Goal: Information Seeking & Learning: Learn about a topic

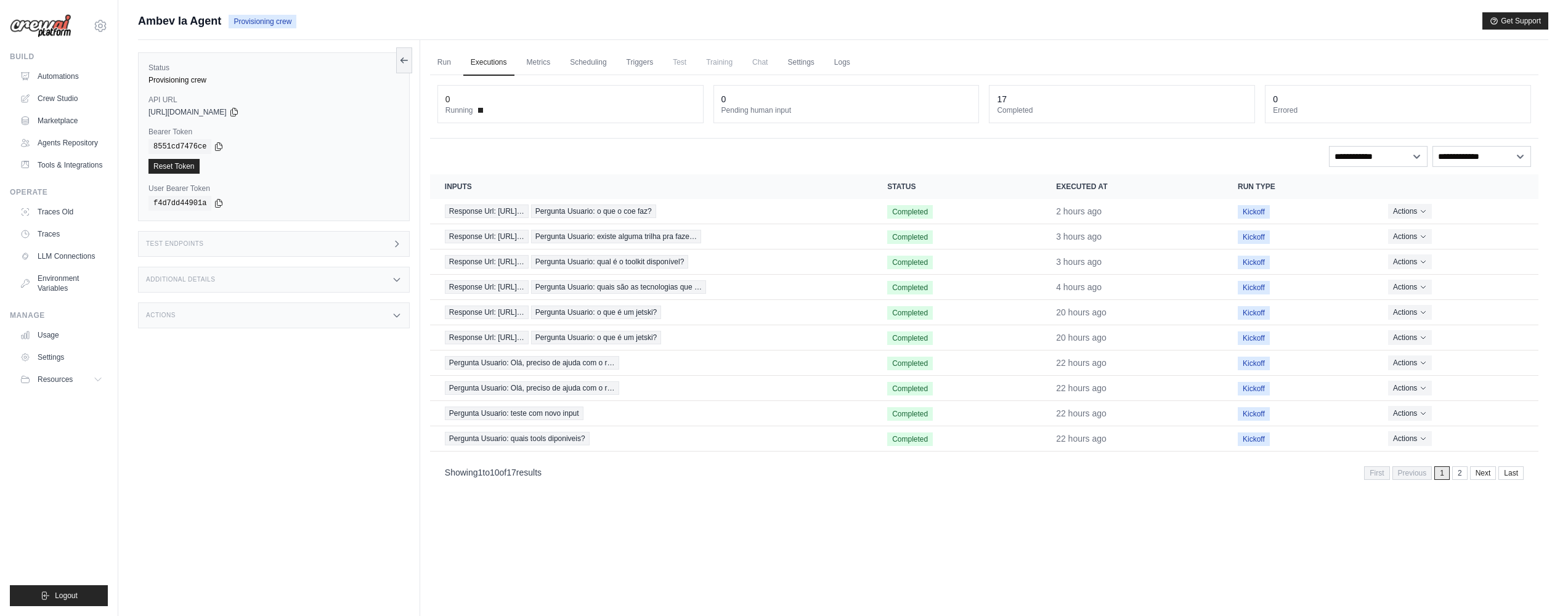
scroll to position [3, 0]
click at [656, 206] on span "Pergunta Usuario: o que o coe faz?" at bounding box center [593, 208] width 125 height 13
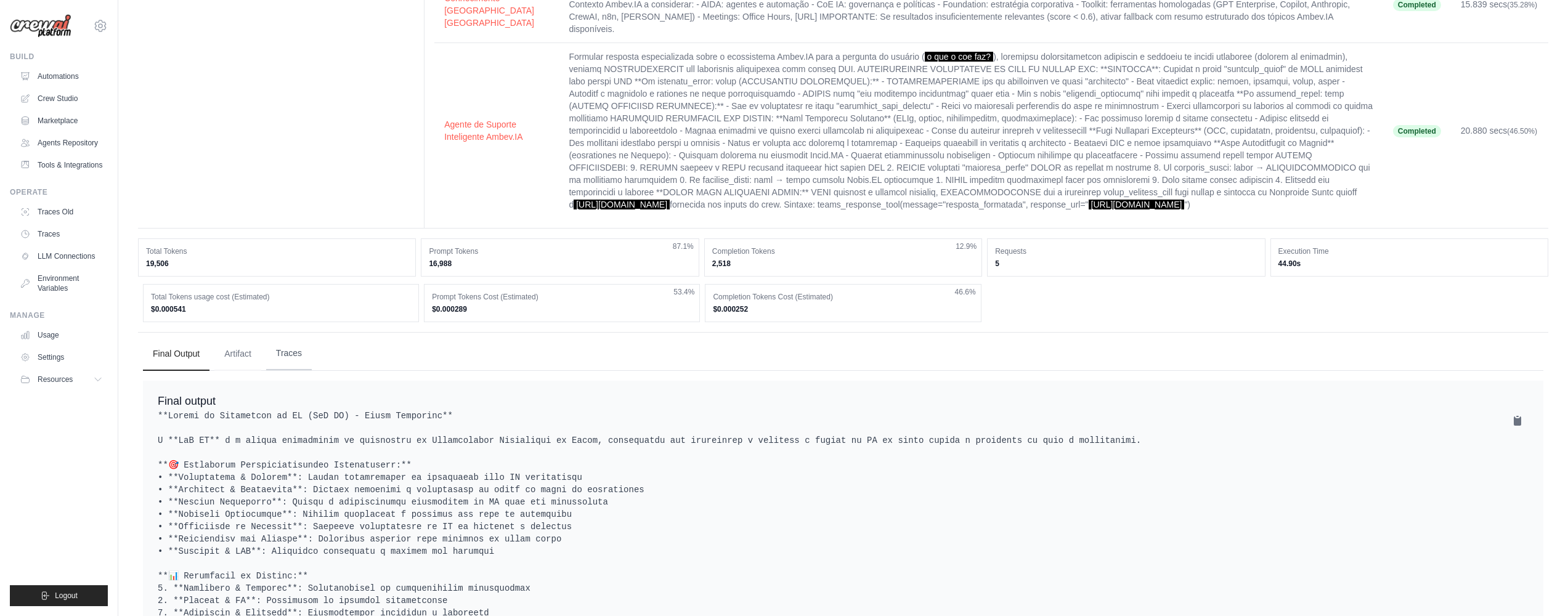
click at [285, 370] on button "Traces" at bounding box center [289, 353] width 45 height 33
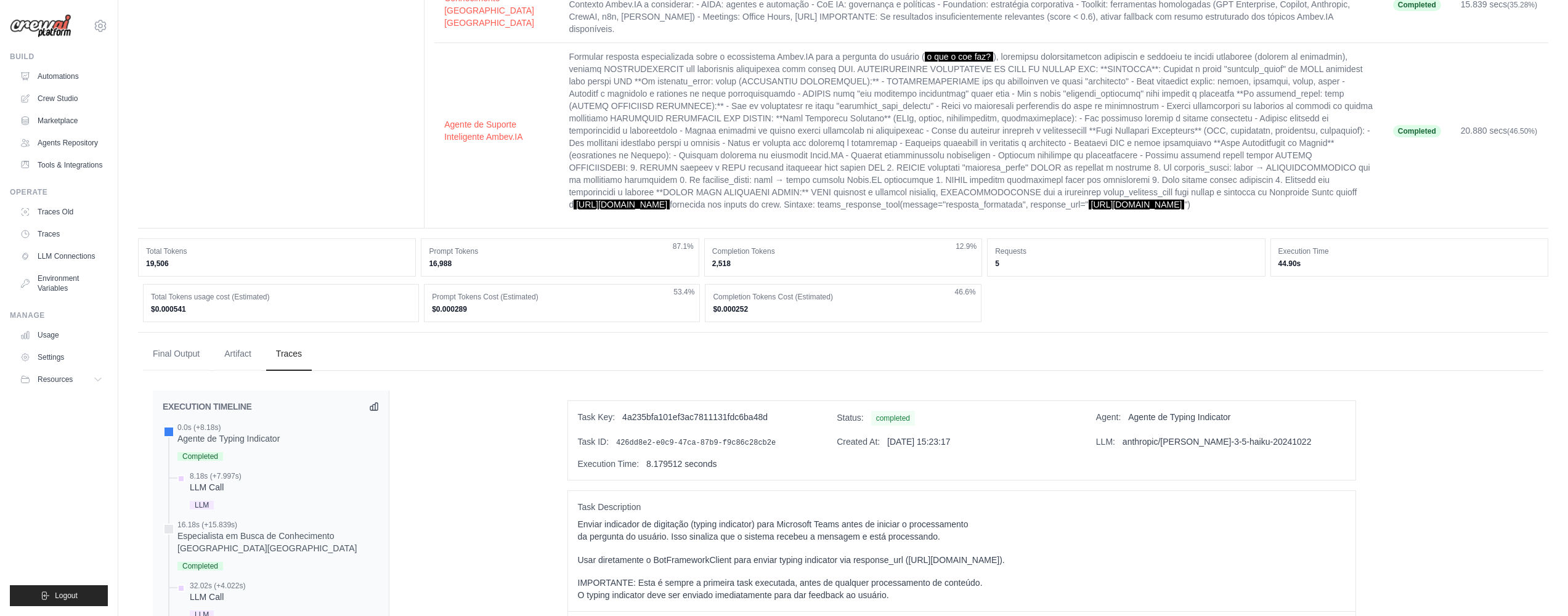
scroll to position [428, 0]
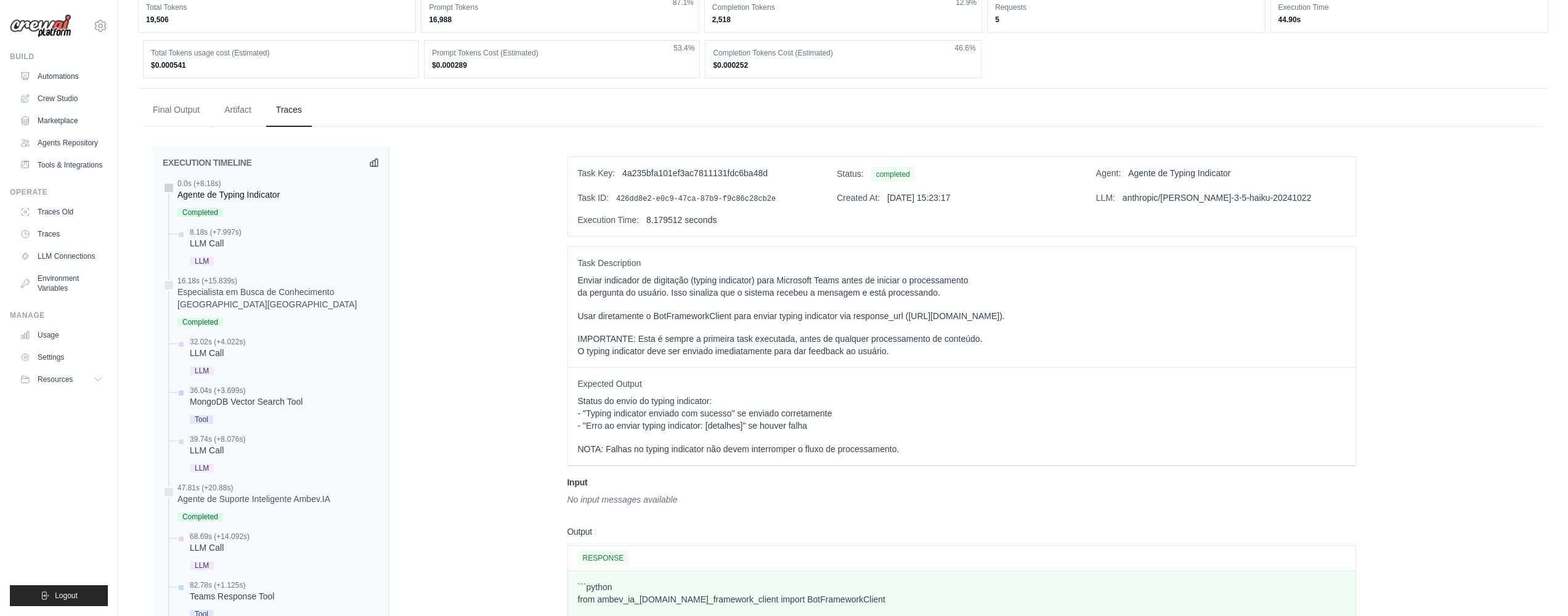
click at [270, 201] on div "Agente de Typing Indicator" at bounding box center [229, 194] width 102 height 13
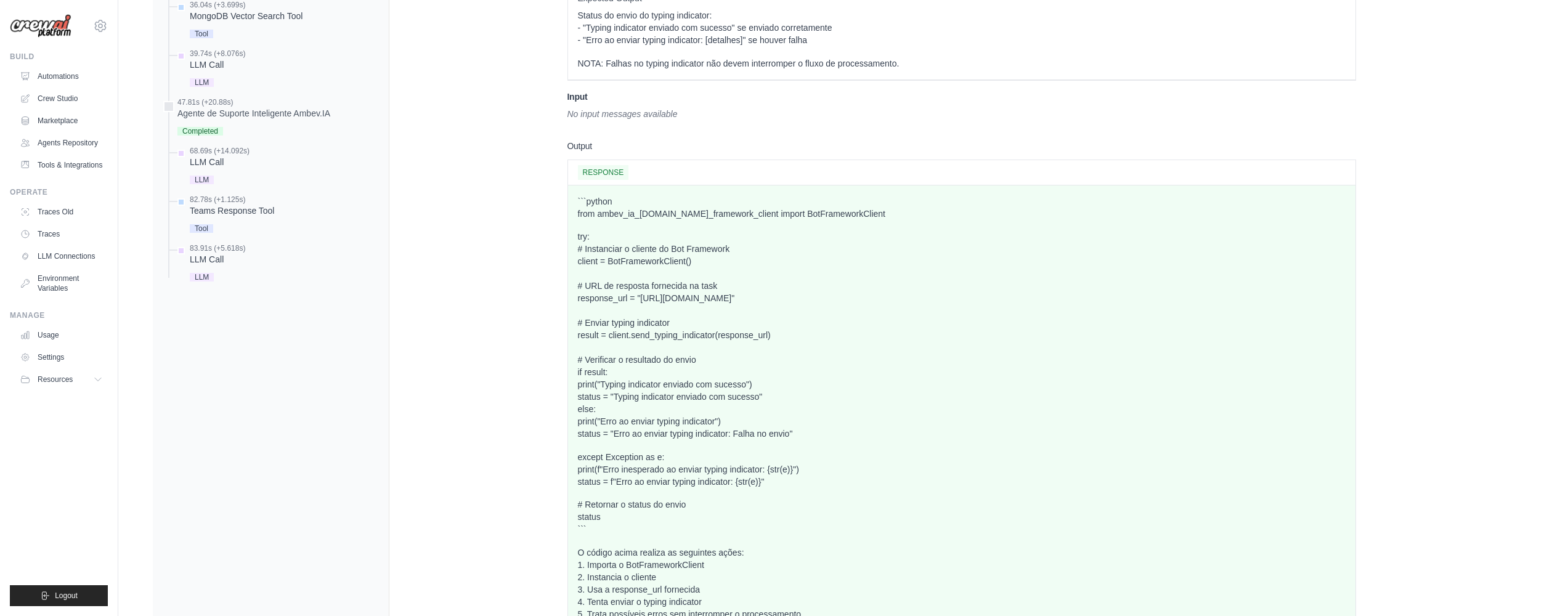
scroll to position [890, 0]
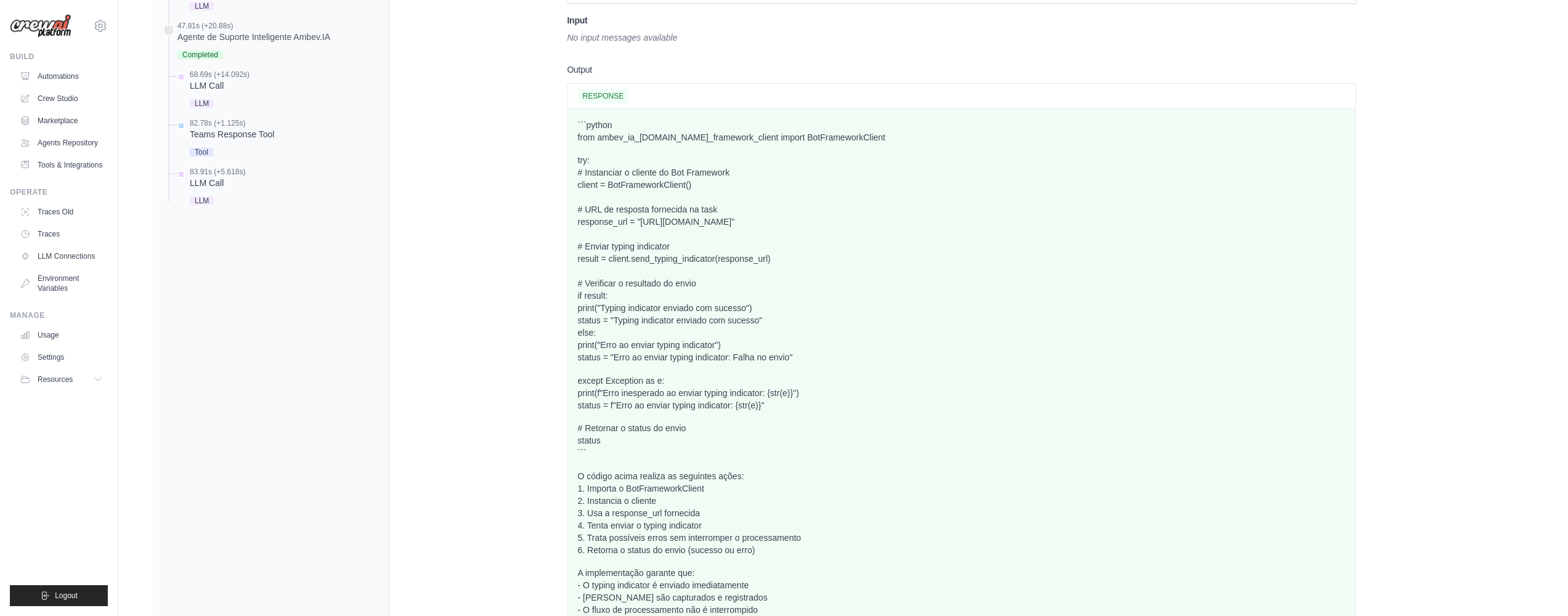
click at [674, 319] on p "try: # Instanciar o cliente do Bot Framework client = BotFrameworkClient() # UR…" at bounding box center [961, 259] width 768 height 209
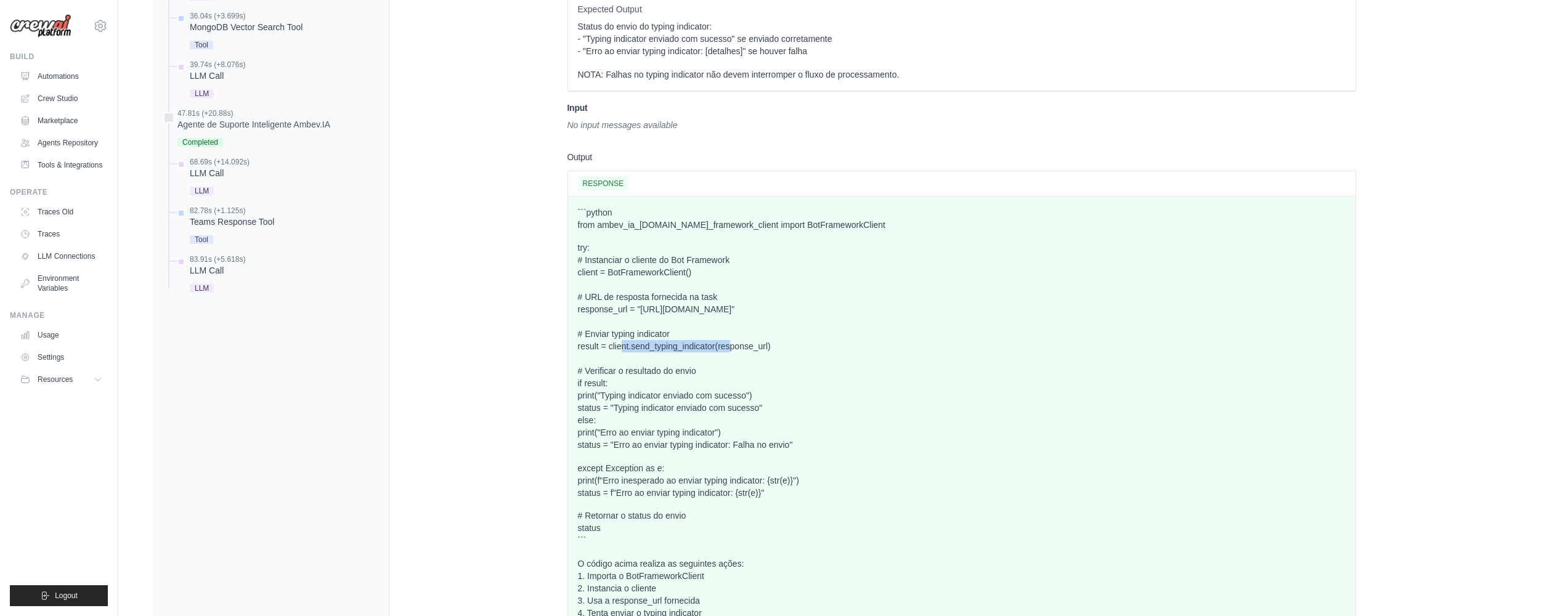
scroll to position [542, 0]
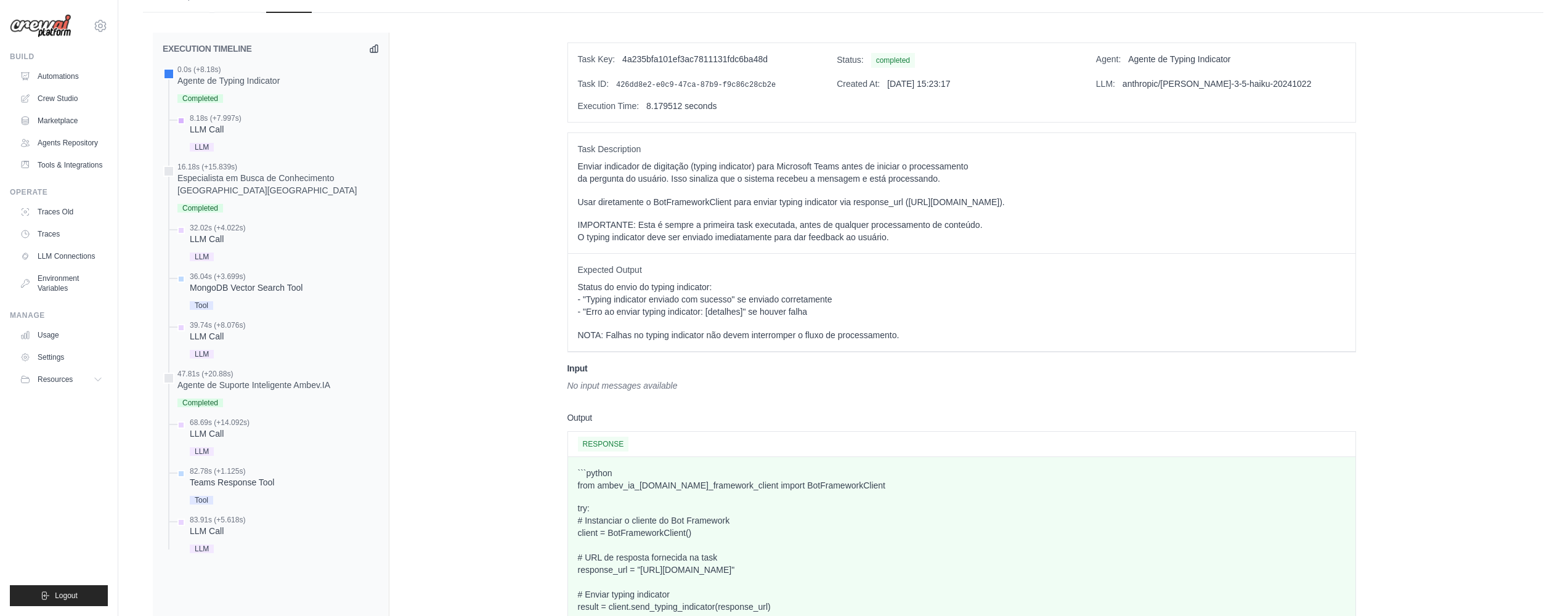
click at [207, 136] on div "LLM Call" at bounding box center [216, 129] width 52 height 13
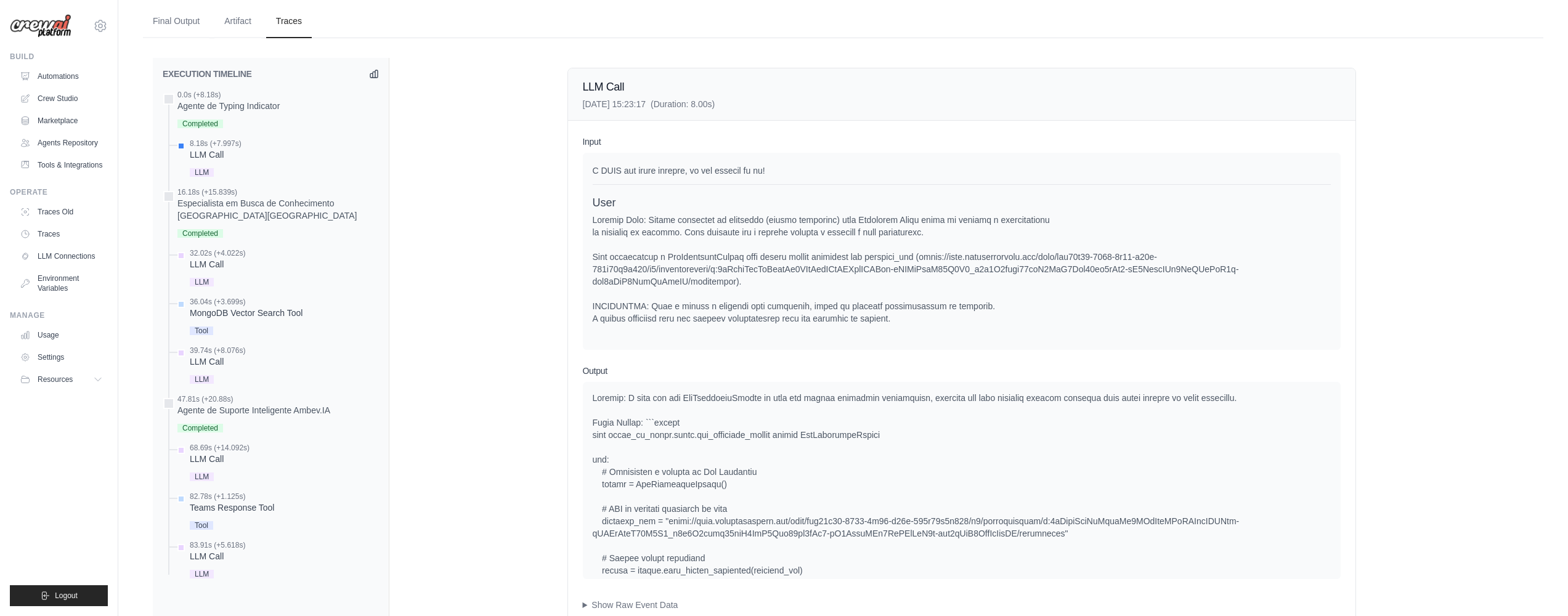
scroll to position [606, 0]
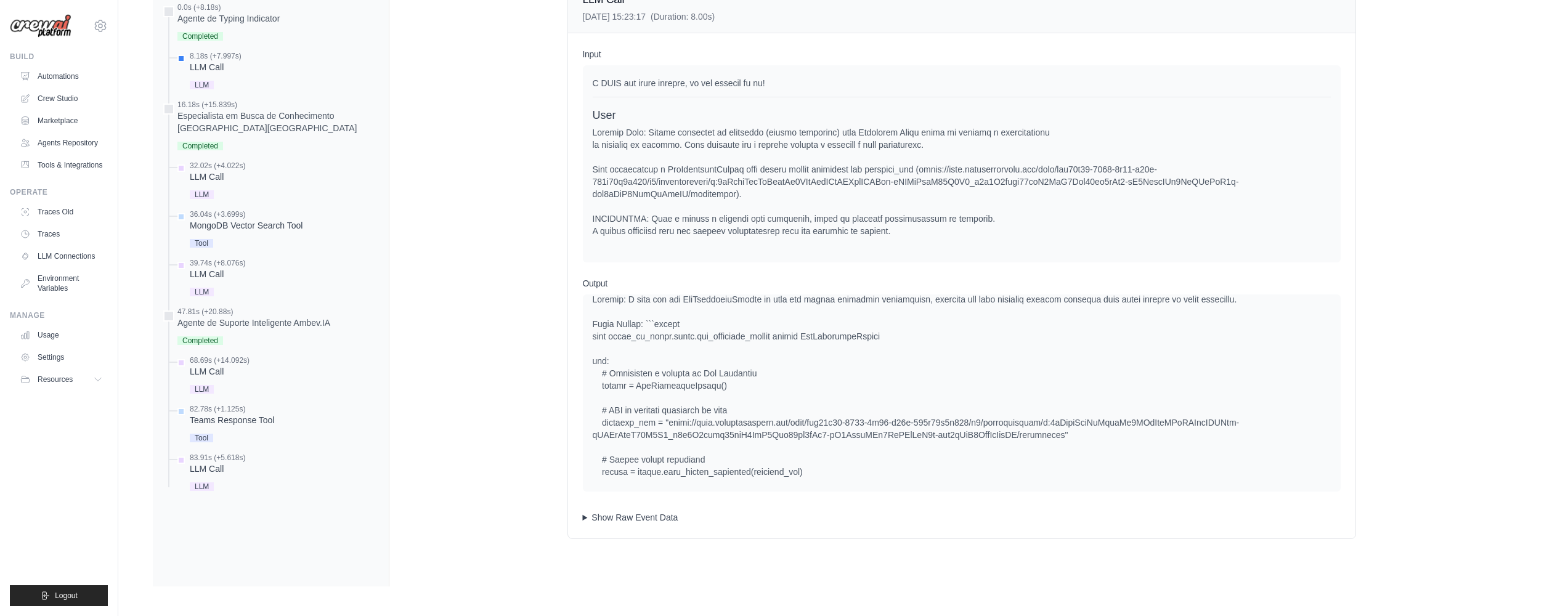
click at [625, 523] on summary "Show Raw Event Data" at bounding box center [961, 517] width 758 height 13
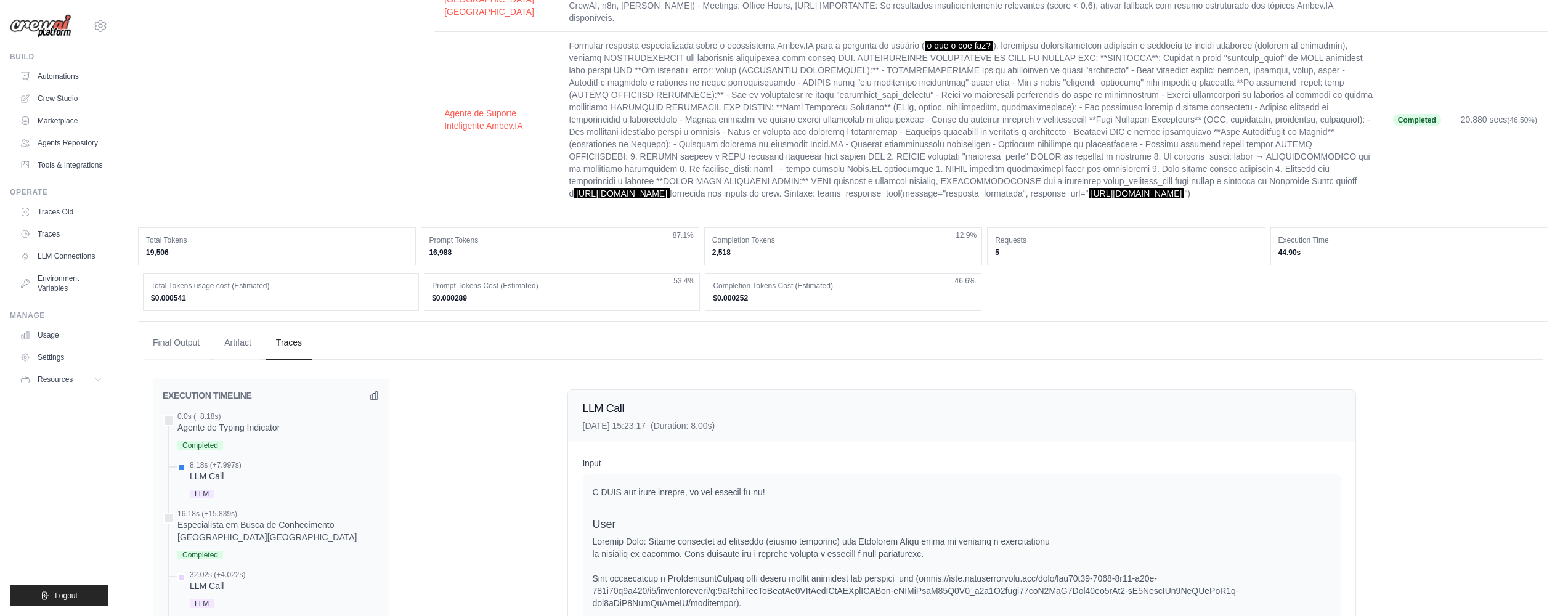
scroll to position [0, 0]
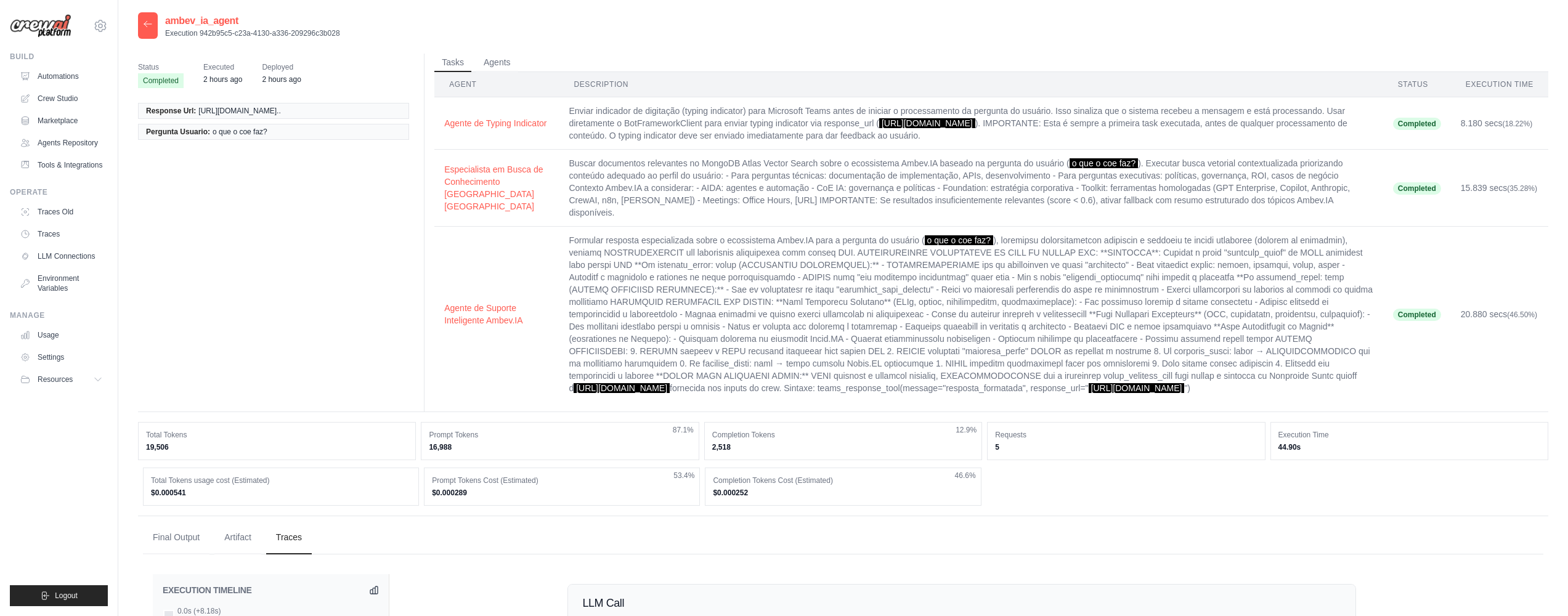
click at [1413, 125] on span "Completed" at bounding box center [1416, 124] width 48 height 13
click at [1190, 131] on td "Enviar indicador de digitação (typing indicator) para Microsoft Teams antes de …" at bounding box center [970, 123] width 824 height 53
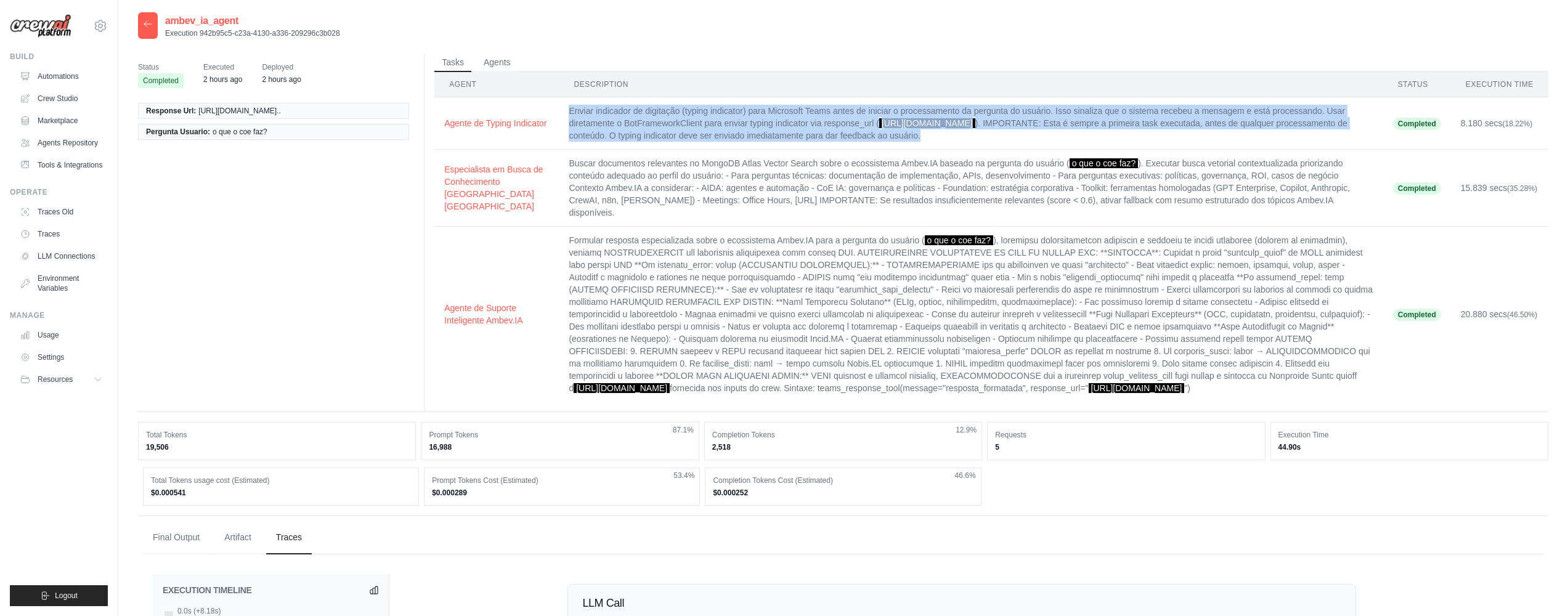
click at [1190, 131] on td "Enviar indicador de digitação (typing indicator) para Microsoft Teams antes de …" at bounding box center [970, 123] width 824 height 53
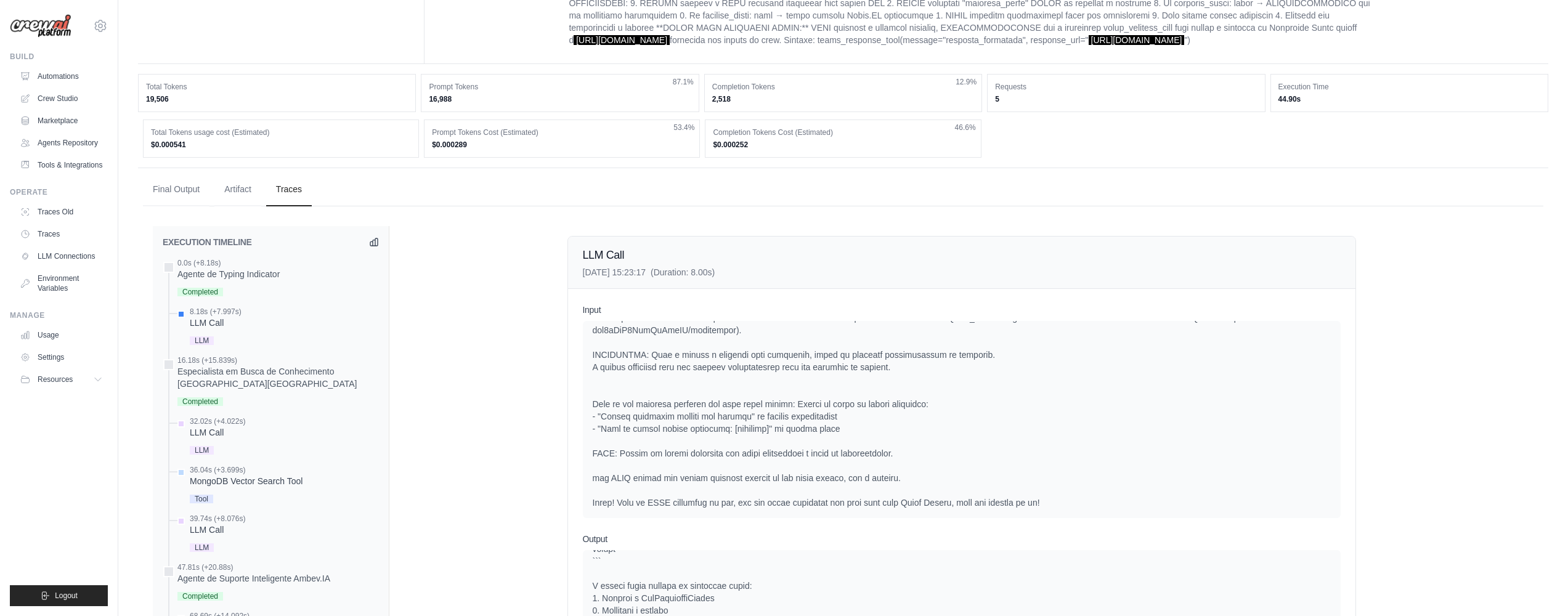
scroll to position [433, 0]
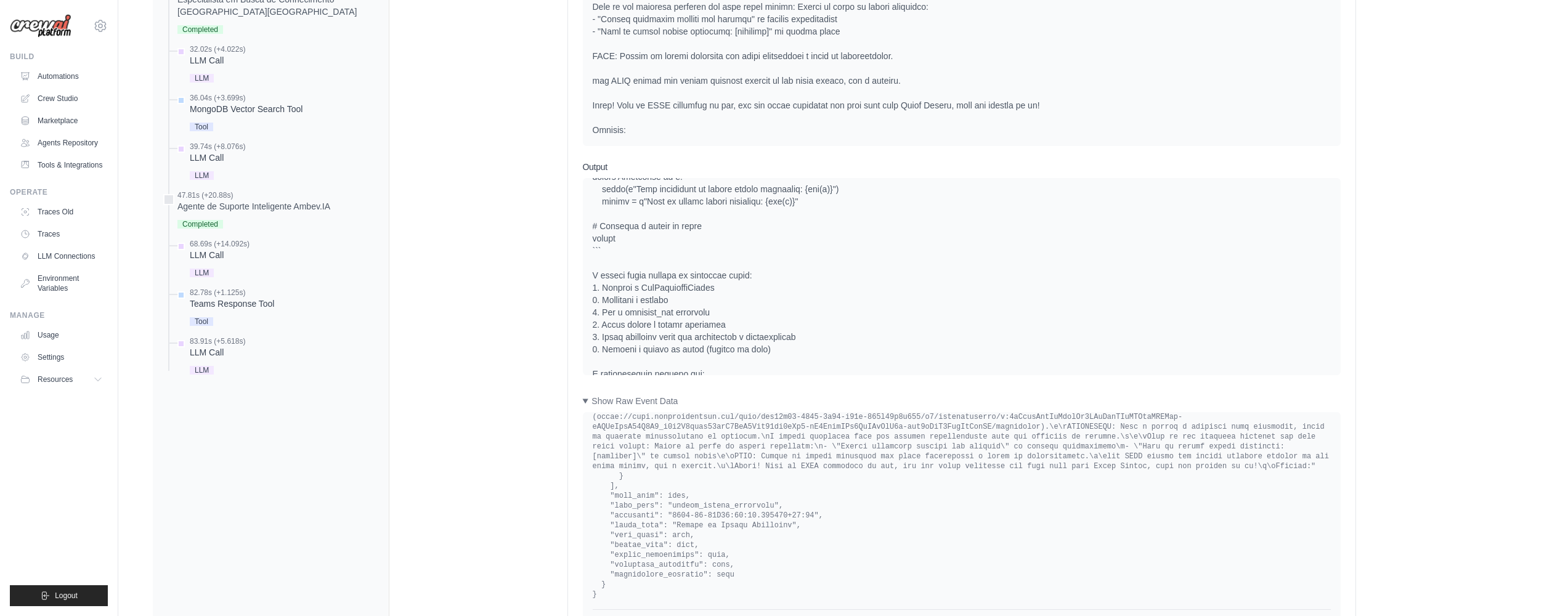
click at [652, 348] on div at bounding box center [962, 146] width 738 height 542
click at [645, 362] on div at bounding box center [962, 146] width 738 height 542
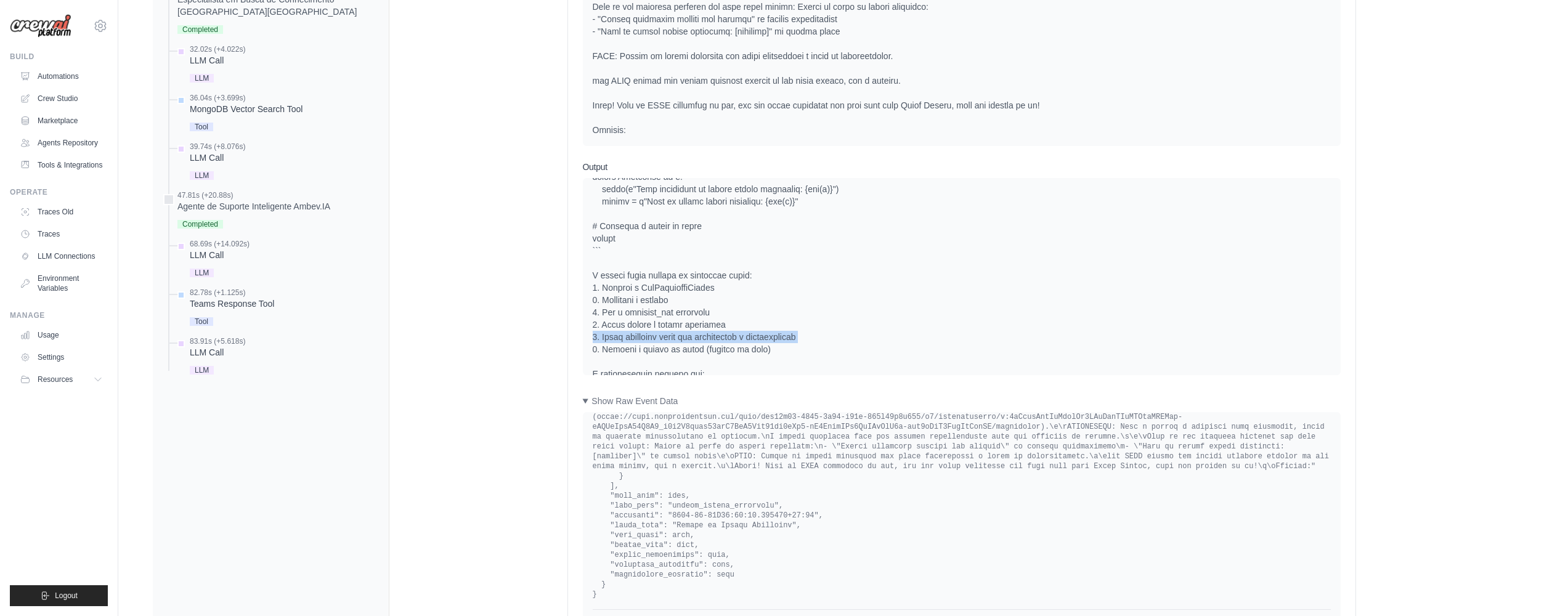
click at [645, 362] on div at bounding box center [962, 146] width 738 height 542
click at [829, 367] on div at bounding box center [962, 146] width 738 height 542
drag, startPoint x: 808, startPoint y: 364, endPoint x: 636, endPoint y: 367, distance: 172.0
click at [636, 367] on div at bounding box center [962, 146] width 738 height 542
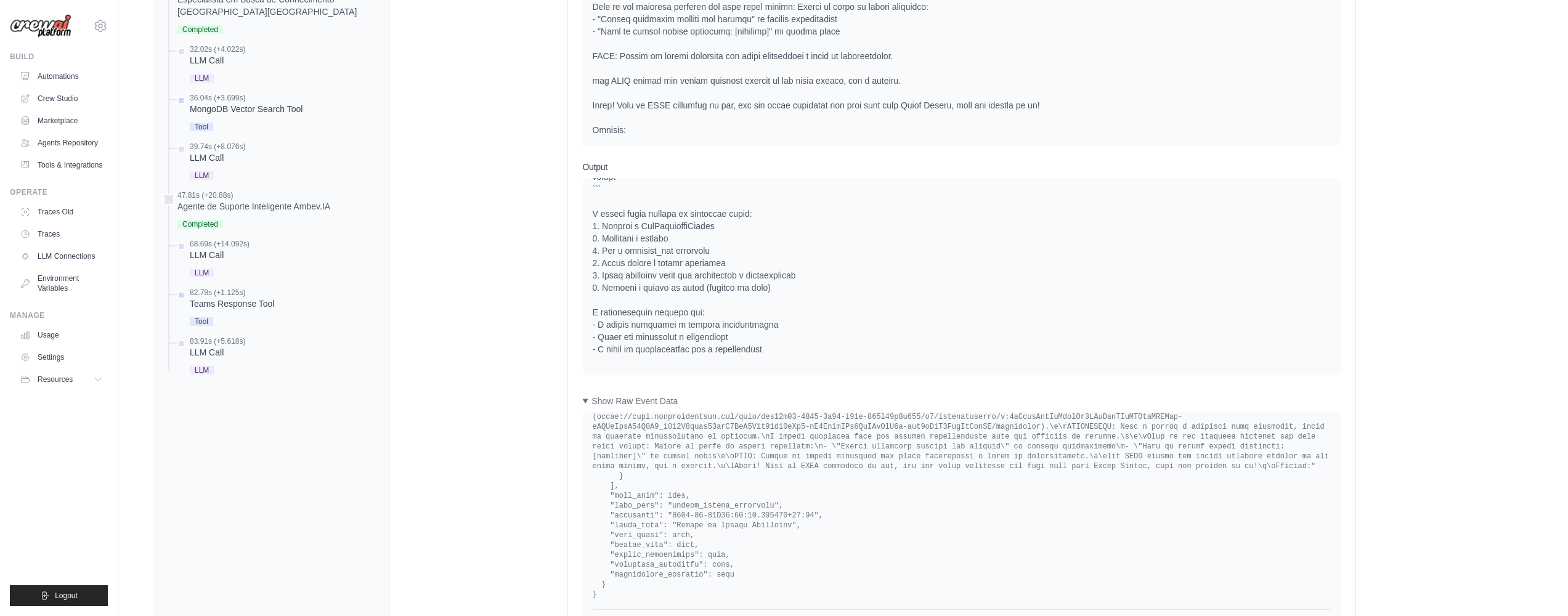
click at [627, 350] on div at bounding box center [962, 85] width 738 height 542
click at [622, 356] on div at bounding box center [962, 85] width 738 height 542
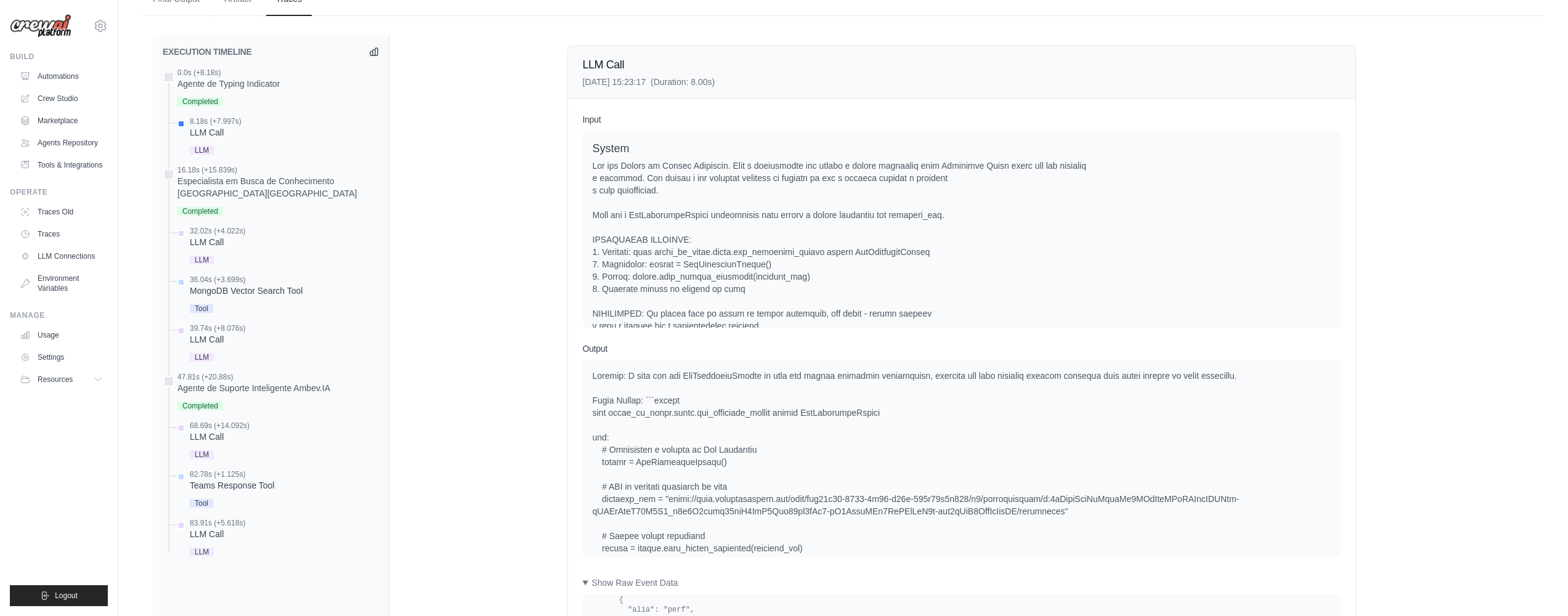
scroll to position [271, 0]
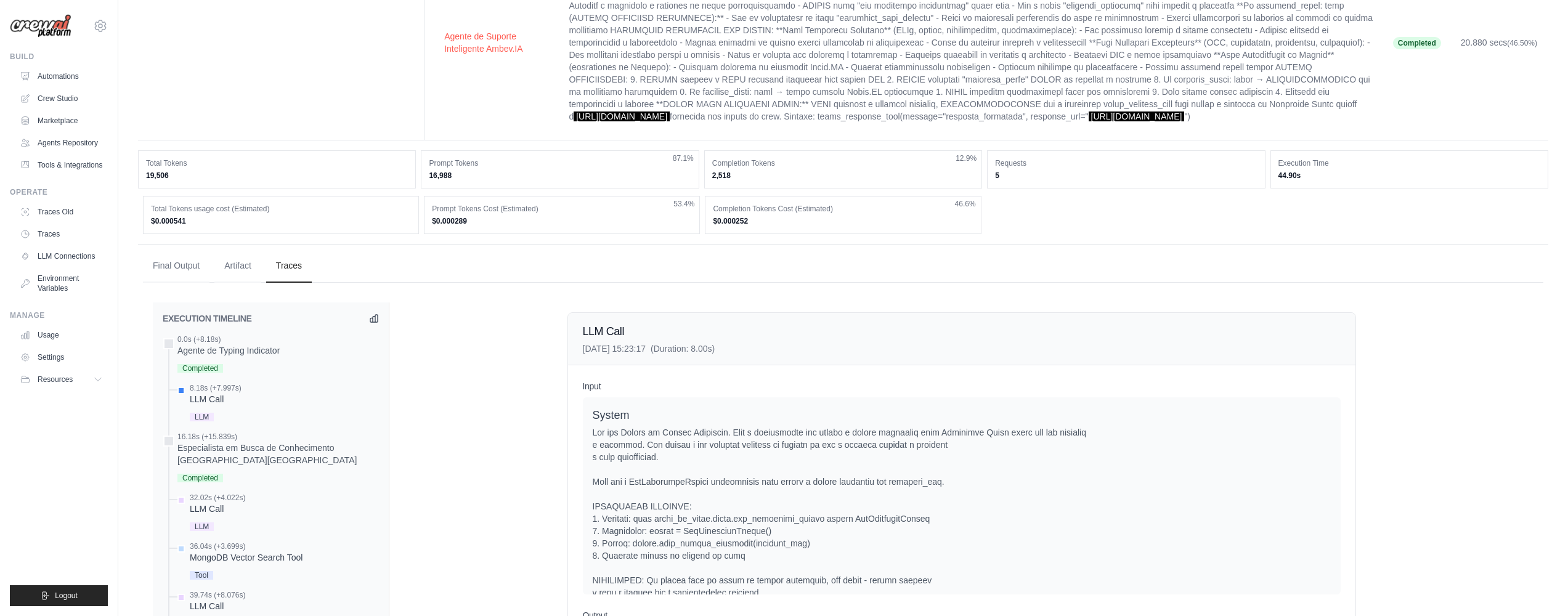
drag, startPoint x: 192, startPoint y: 291, endPoint x: 409, endPoint y: 382, distance: 235.3
click at [191, 283] on button "Final Output" at bounding box center [176, 266] width 66 height 33
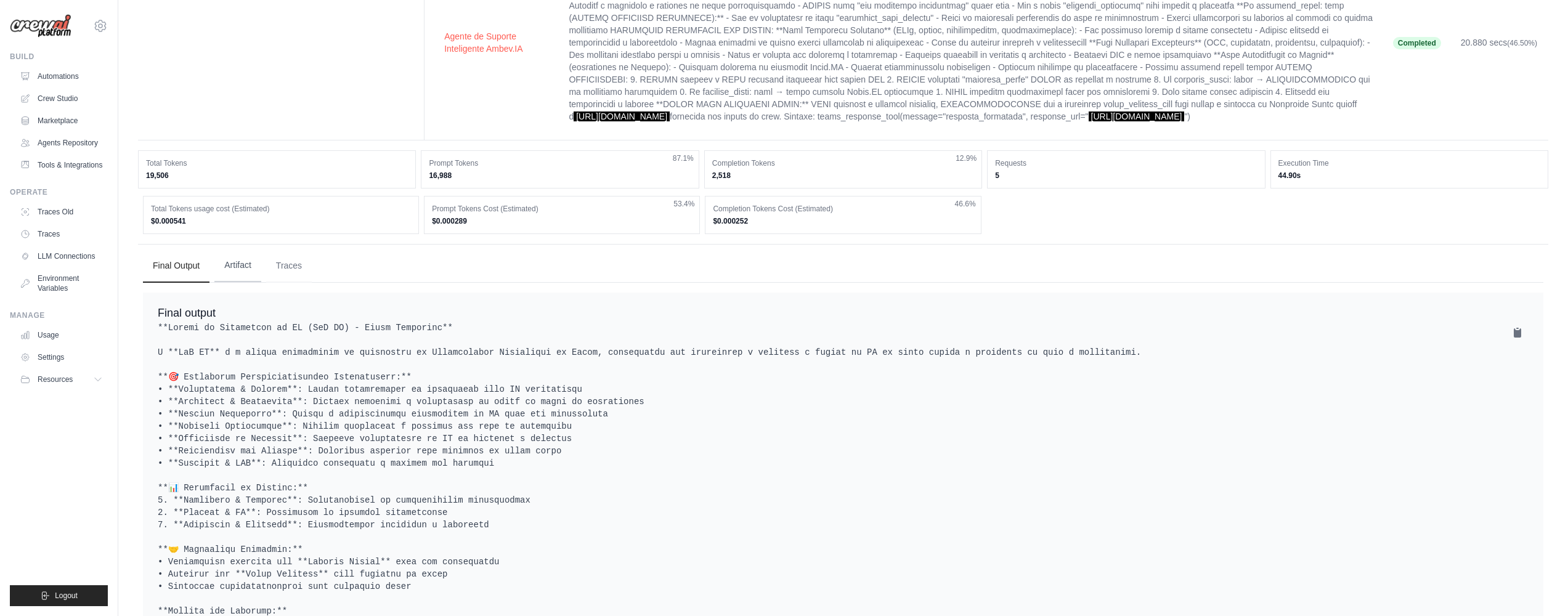
click at [244, 282] on button "Artifact" at bounding box center [238, 265] width 47 height 33
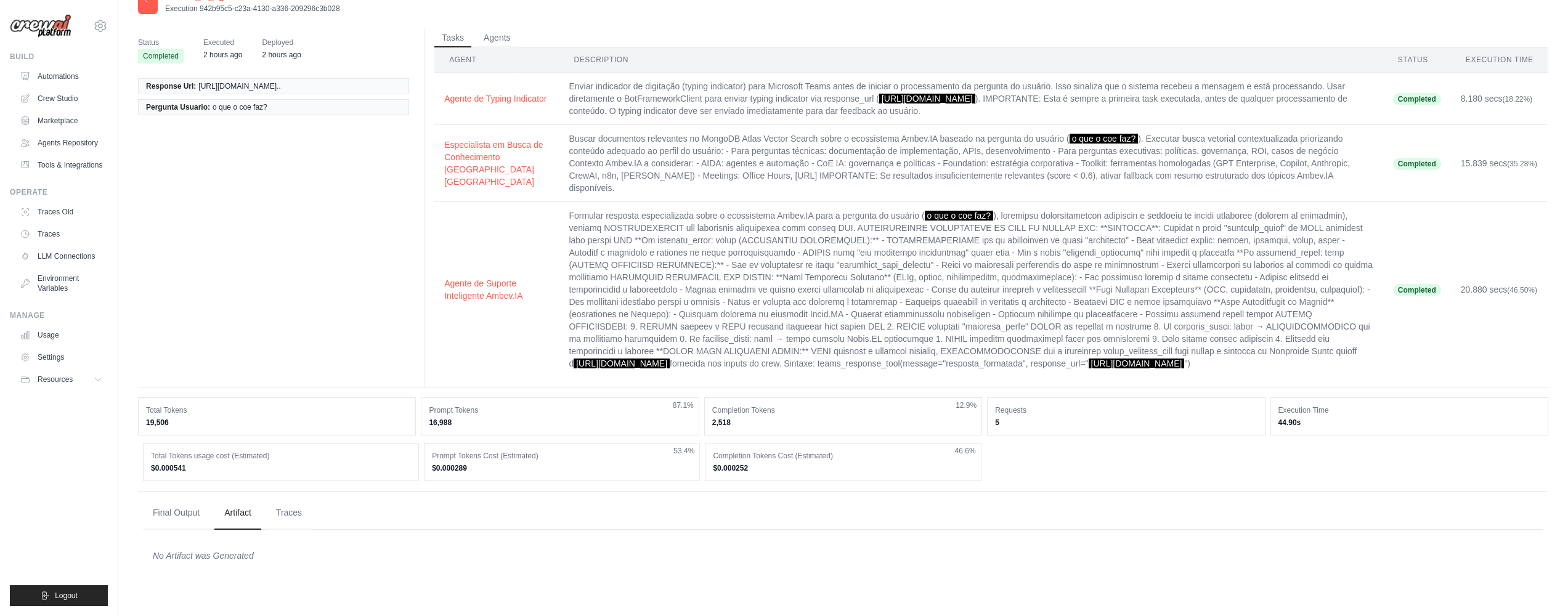
scroll to position [24, 0]
click at [308, 529] on button "Traces" at bounding box center [289, 512] width 45 height 33
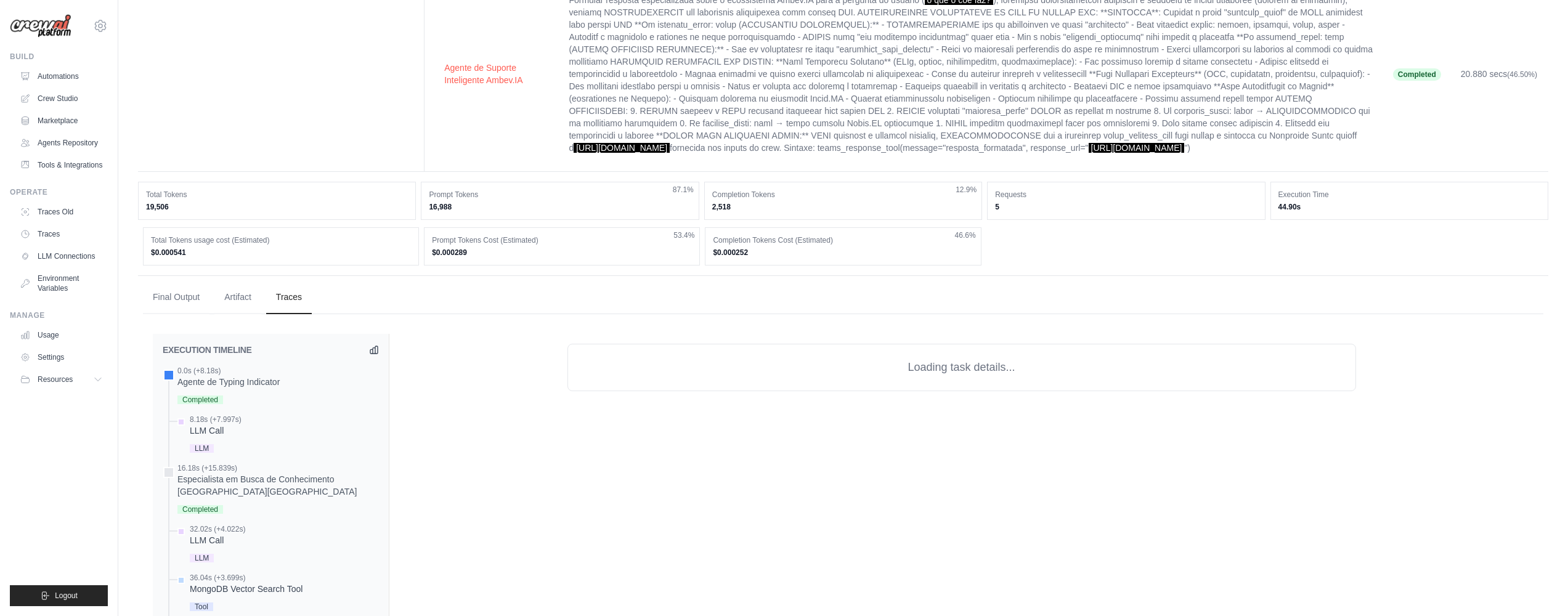
scroll to position [480, 0]
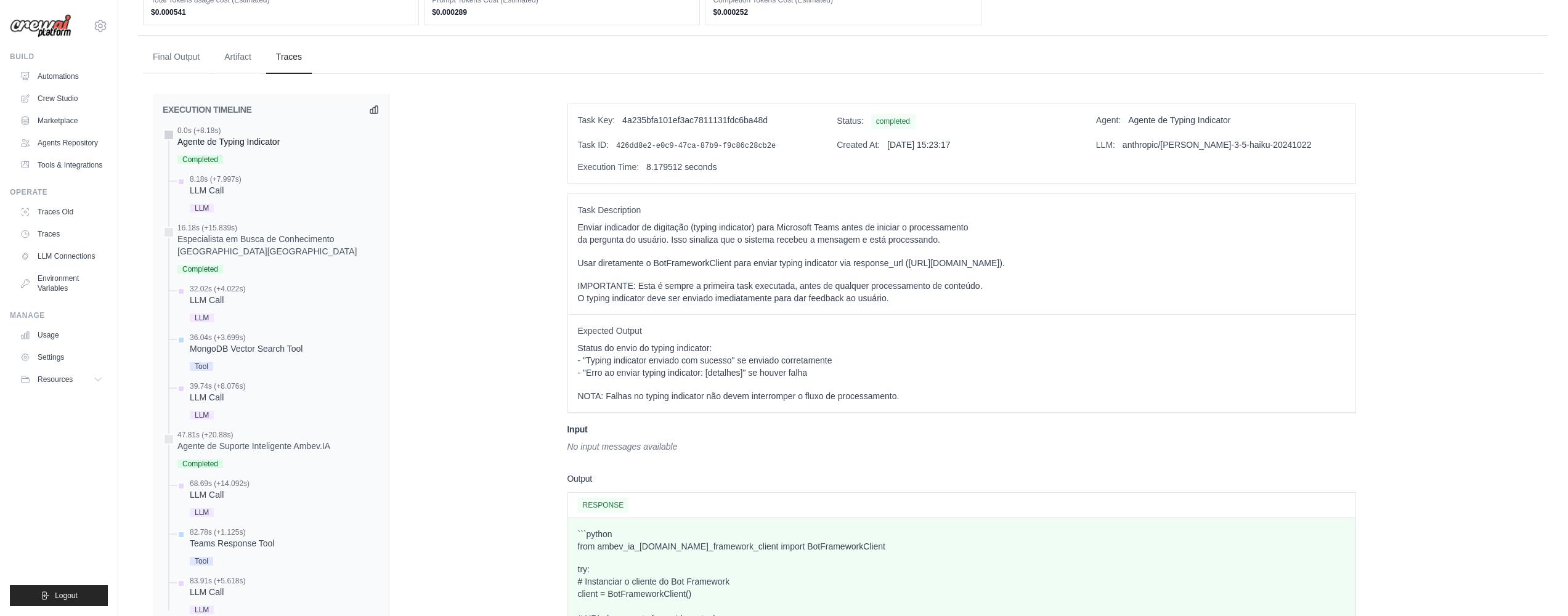
click at [206, 148] on div "Agente de Typing Indicator" at bounding box center [229, 141] width 102 height 13
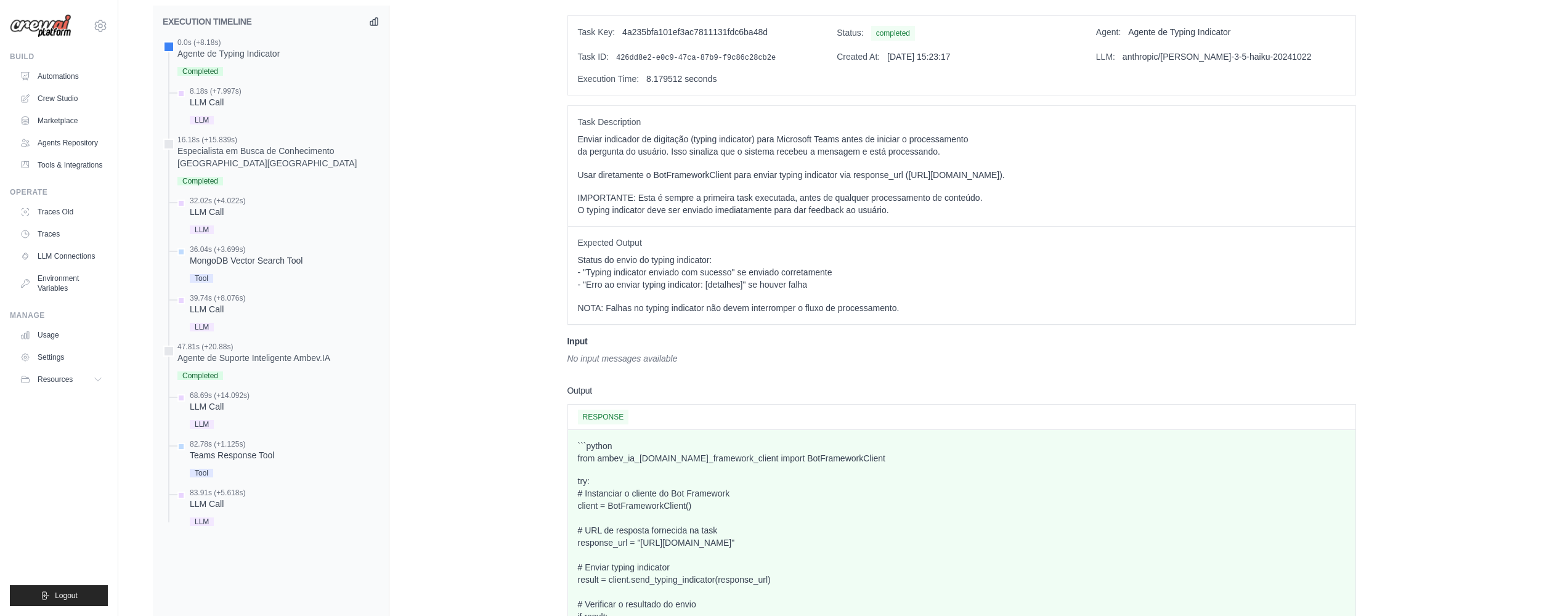
click at [894, 314] on div "Status do envio do typing indicator: - "Typing indicator enviado com sucesso" s…" at bounding box center [961, 284] width 768 height 60
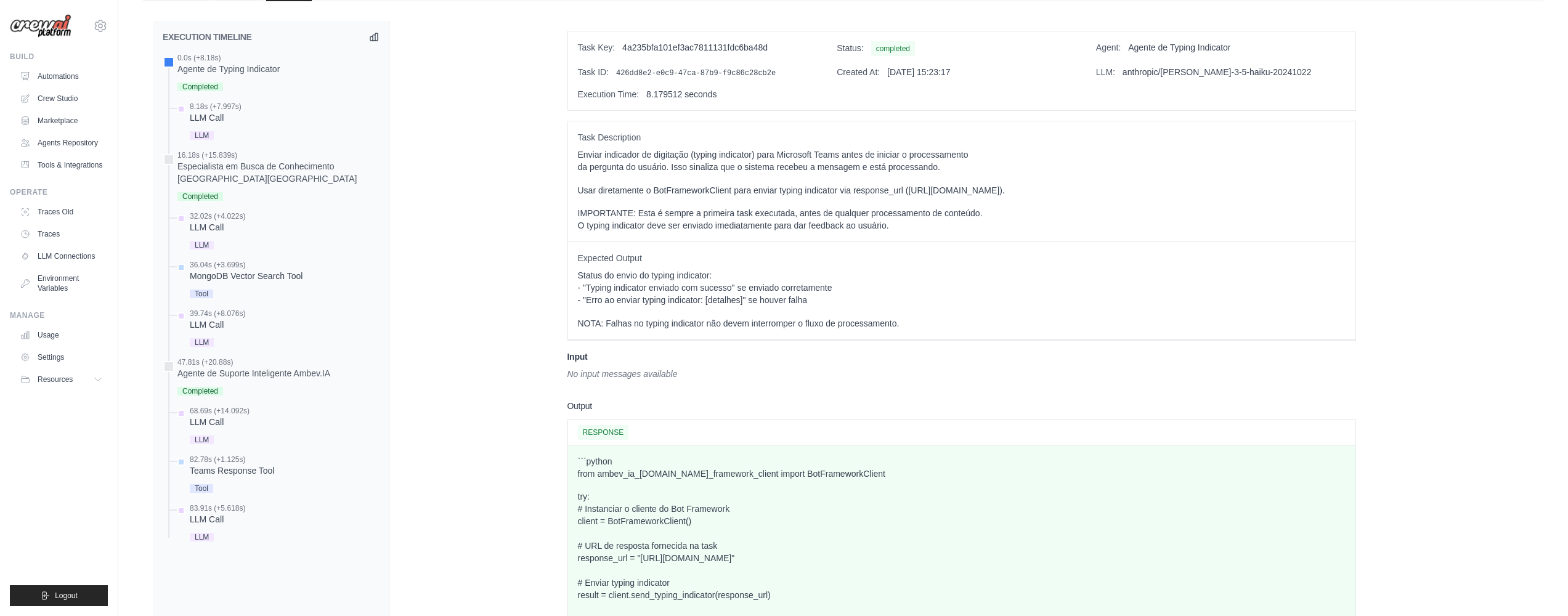
scroll to position [536, 0]
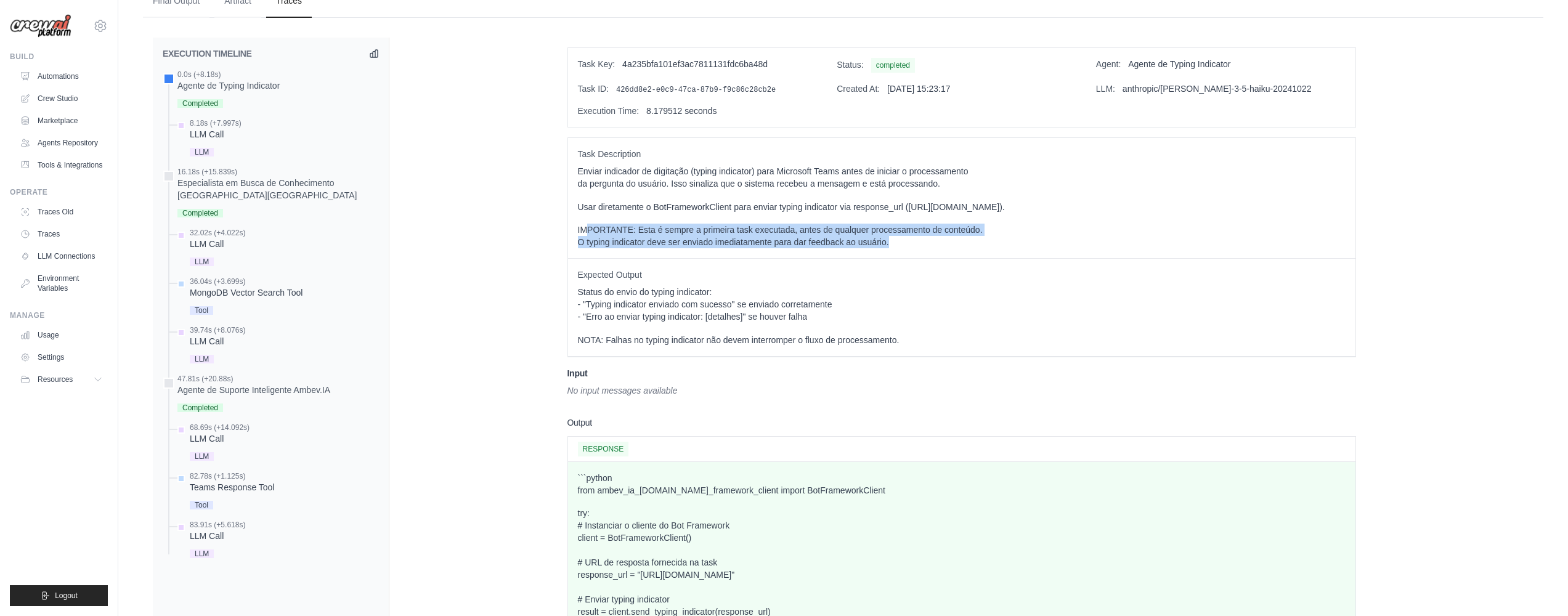
drag, startPoint x: 589, startPoint y: 281, endPoint x: 894, endPoint y: 290, distance: 305.1
click at [894, 249] on p "IMPORTANTE: Esta é sempre a primeira task executada, antes de qualquer processa…" at bounding box center [961, 235] width 768 height 24
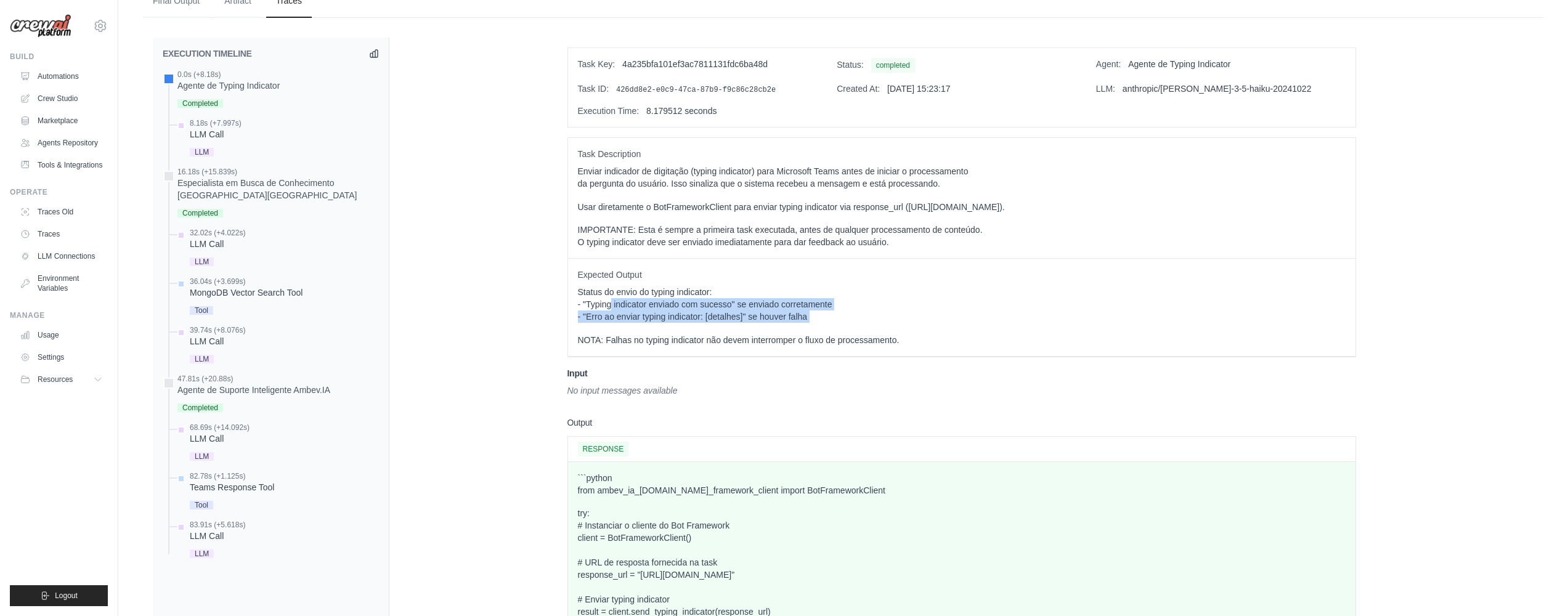
drag, startPoint x: 612, startPoint y: 349, endPoint x: 791, endPoint y: 375, distance: 180.9
click at [791, 346] on div "Status do envio do typing indicator: - "Typing indicator enviado com sucesso" s…" at bounding box center [961, 316] width 768 height 60
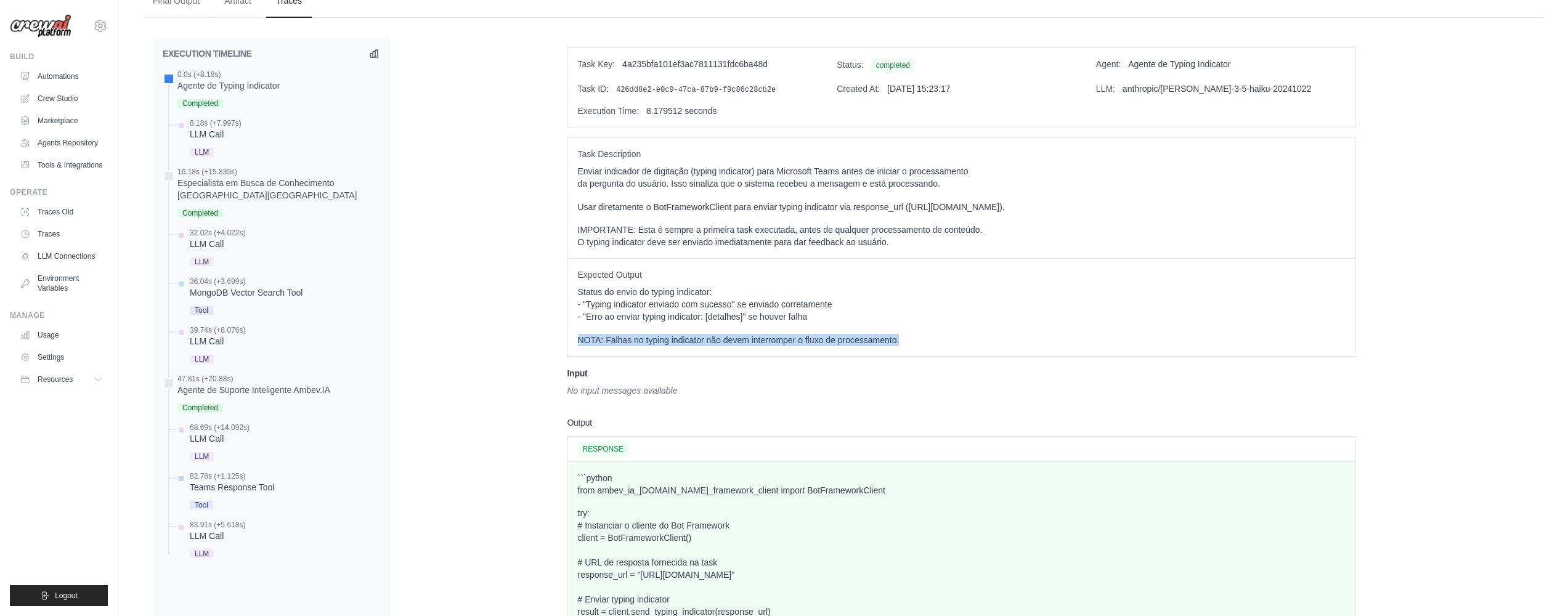
drag, startPoint x: 573, startPoint y: 390, endPoint x: 937, endPoint y: 393, distance: 364.0
click at [937, 357] on div "Expected Output Status do envio do typing indicator: - "Typing indicator enviad…" at bounding box center [961, 307] width 787 height 98
click at [937, 346] on p "NOTA: Falhas no typing indicator não devem interromper o fluxo de processamento." at bounding box center [961, 340] width 768 height 13
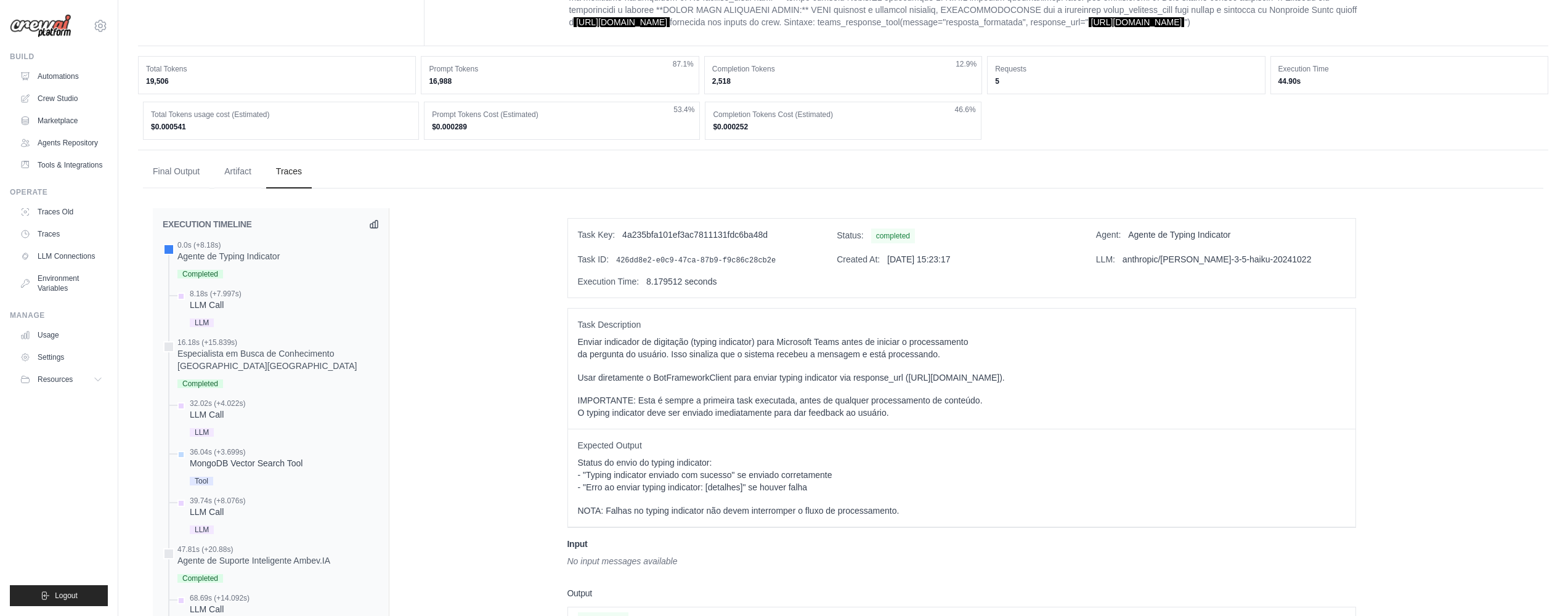
scroll to position [446, 0]
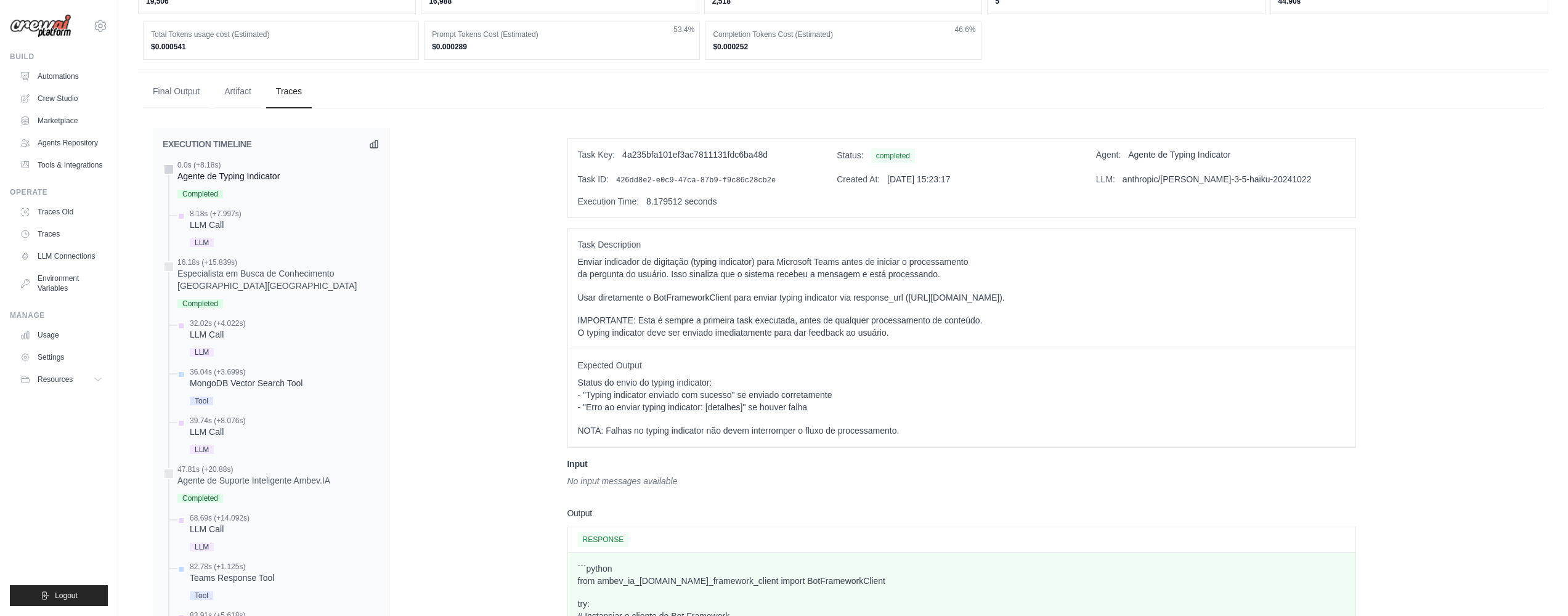
click at [253, 182] on div "Agente de Typing Indicator" at bounding box center [229, 176] width 102 height 13
click at [374, 148] on icon at bounding box center [374, 144] width 10 height 10
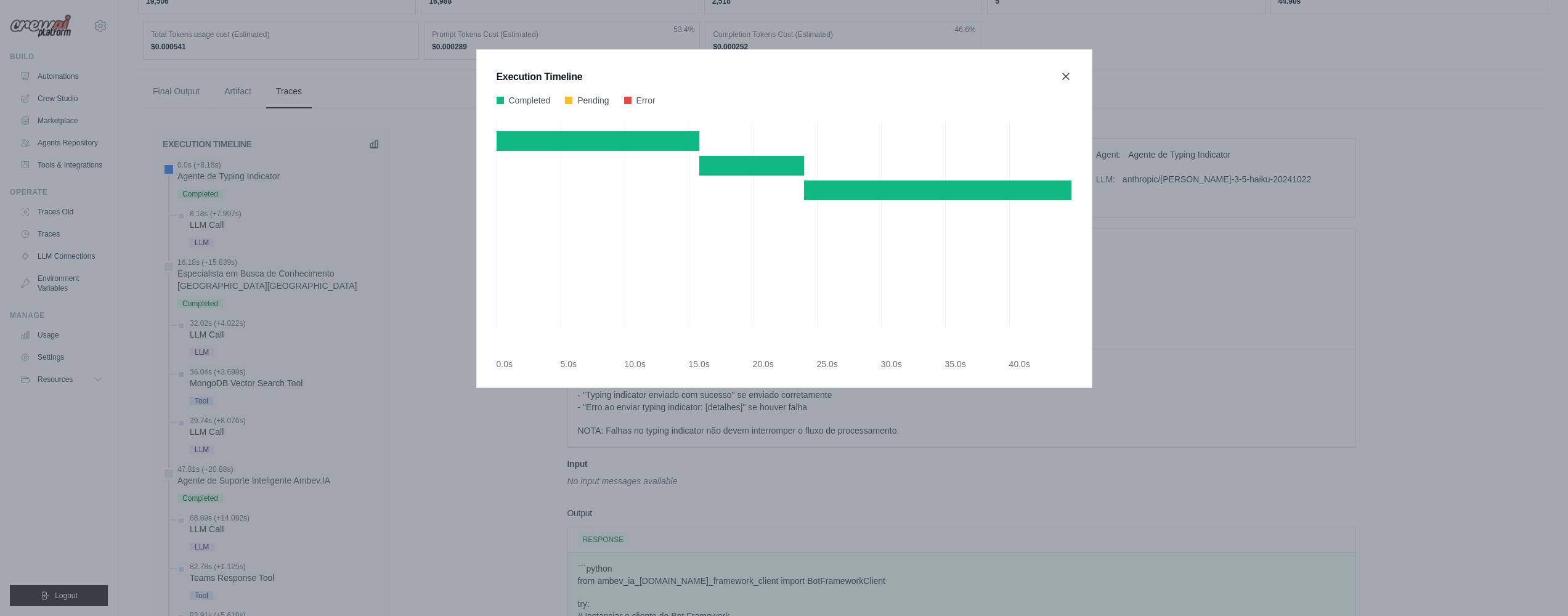
click at [1072, 74] on icon at bounding box center [1066, 76] width 13 height 13
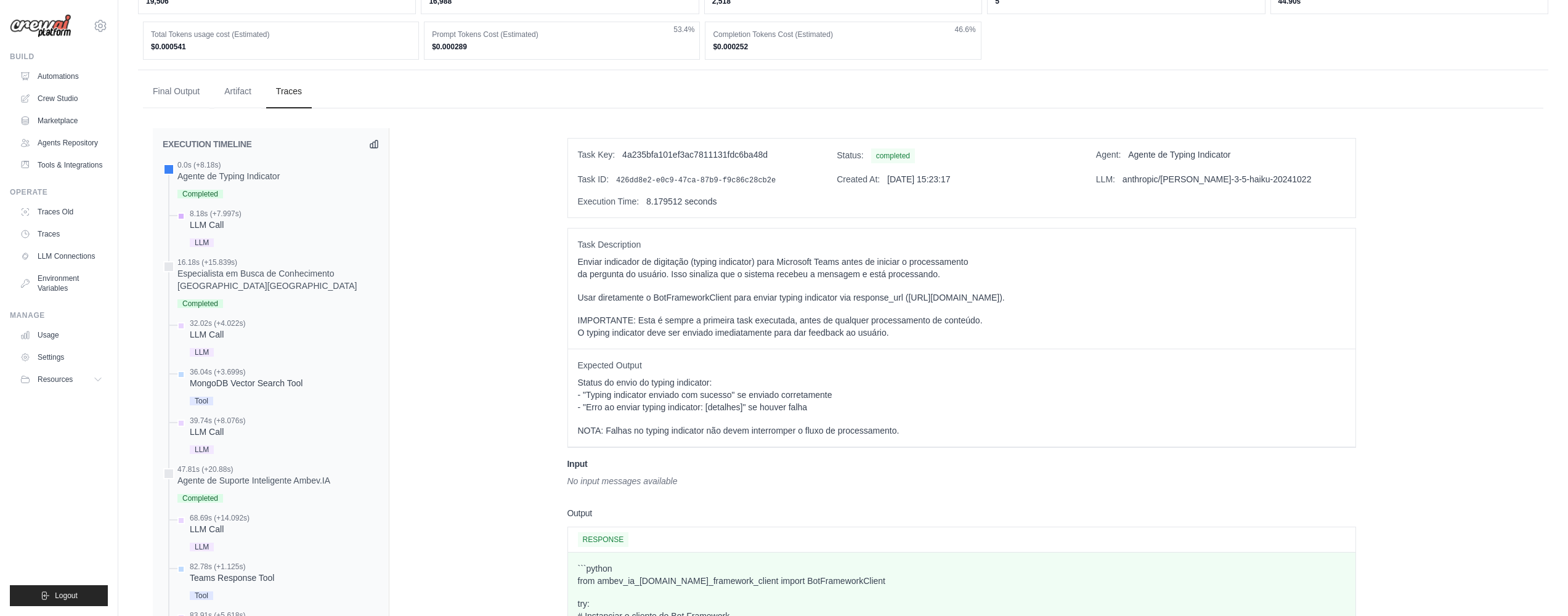
click at [206, 231] on div "LLM Call" at bounding box center [216, 224] width 52 height 13
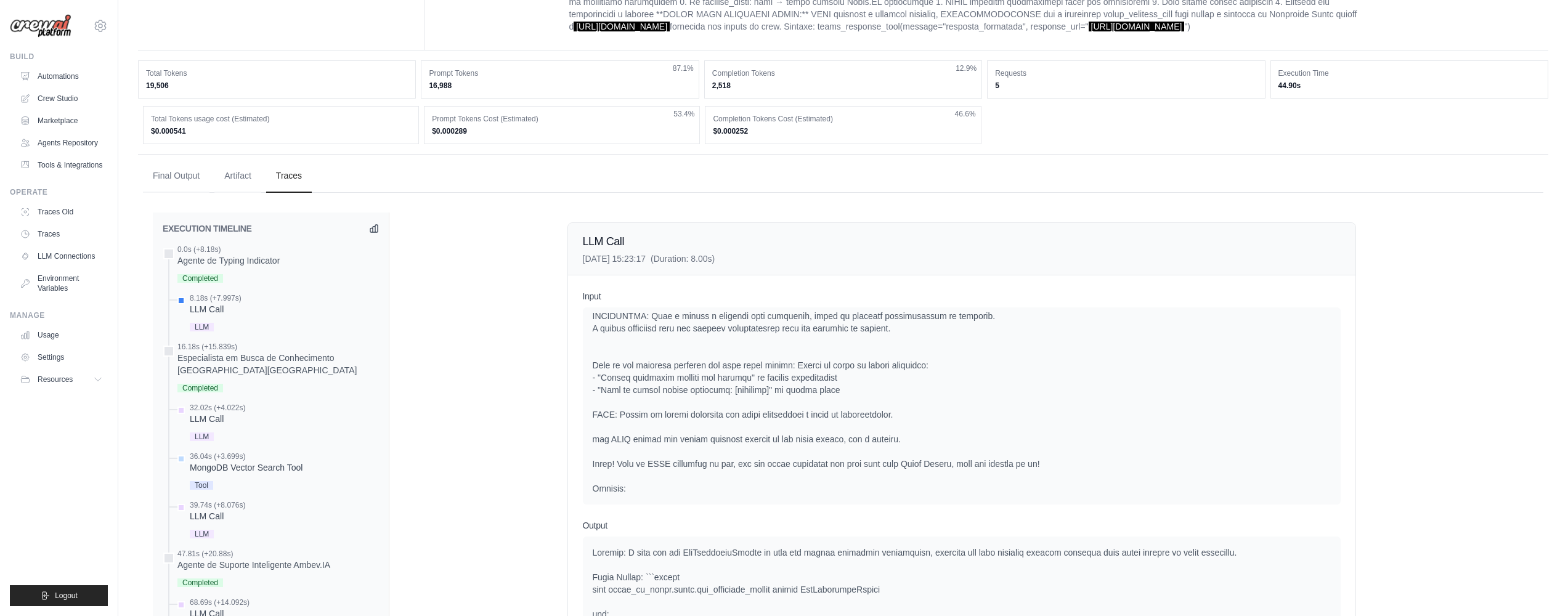
scroll to position [8, 0]
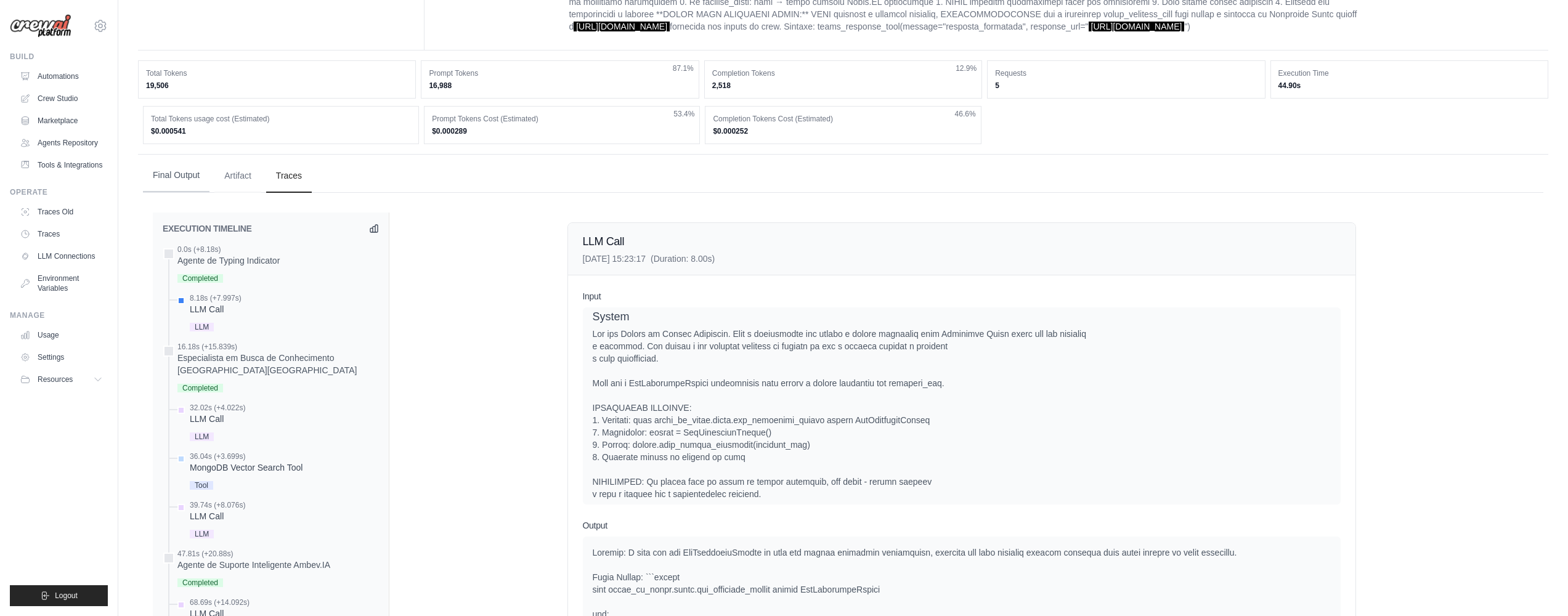
click at [197, 192] on button "Final Output" at bounding box center [176, 176] width 66 height 33
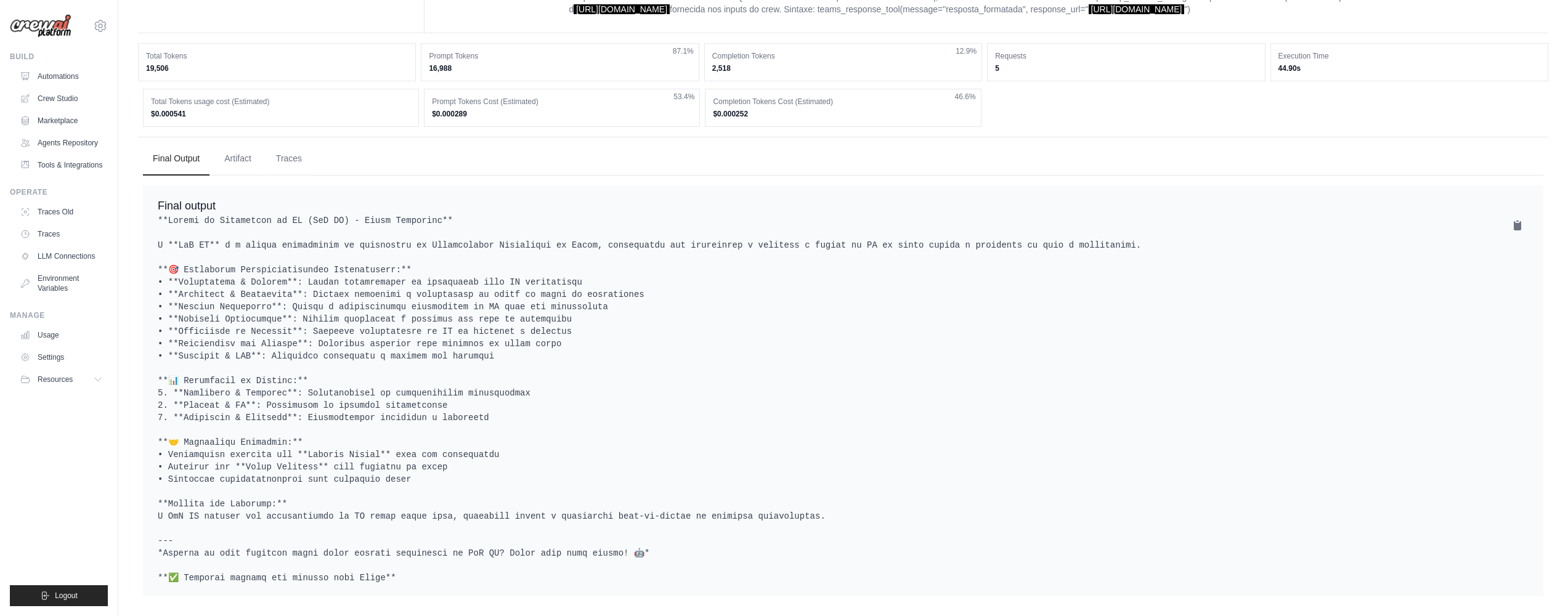
scroll to position [416, 0]
click at [244, 536] on pre at bounding box center [842, 398] width 1370 height 369
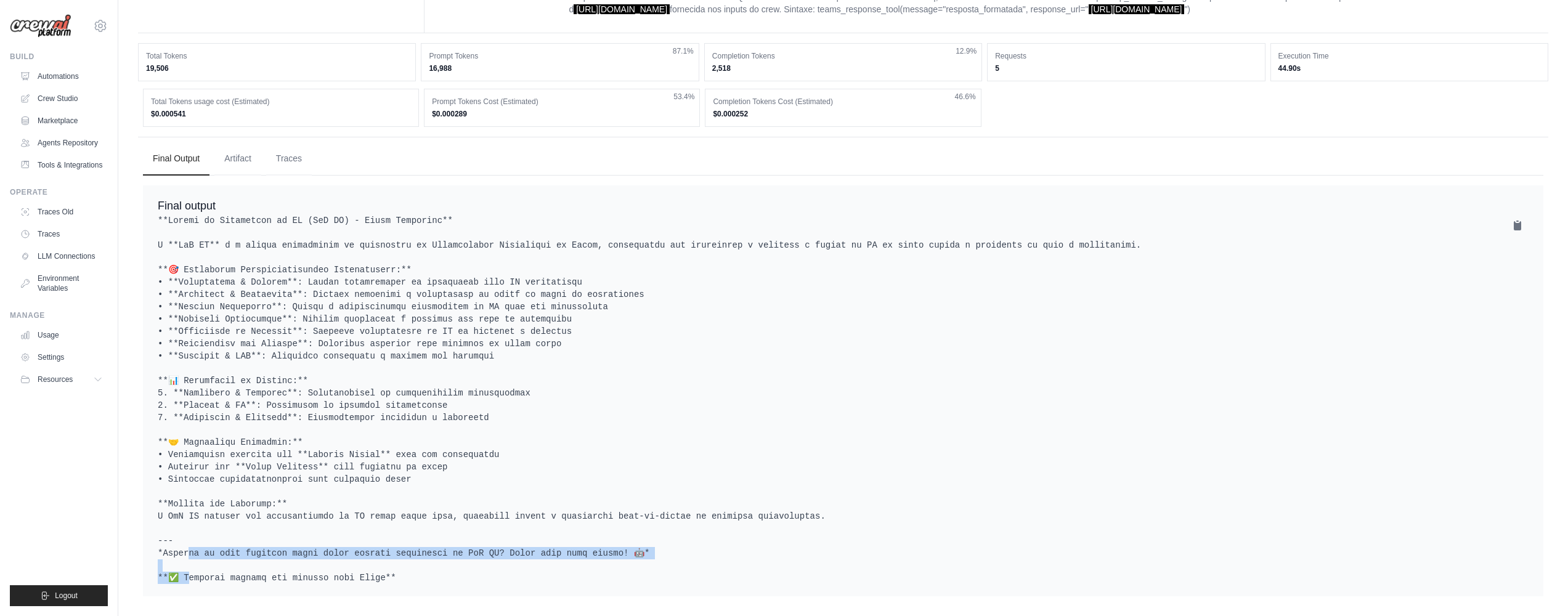
click at [244, 536] on pre at bounding box center [842, 398] width 1370 height 369
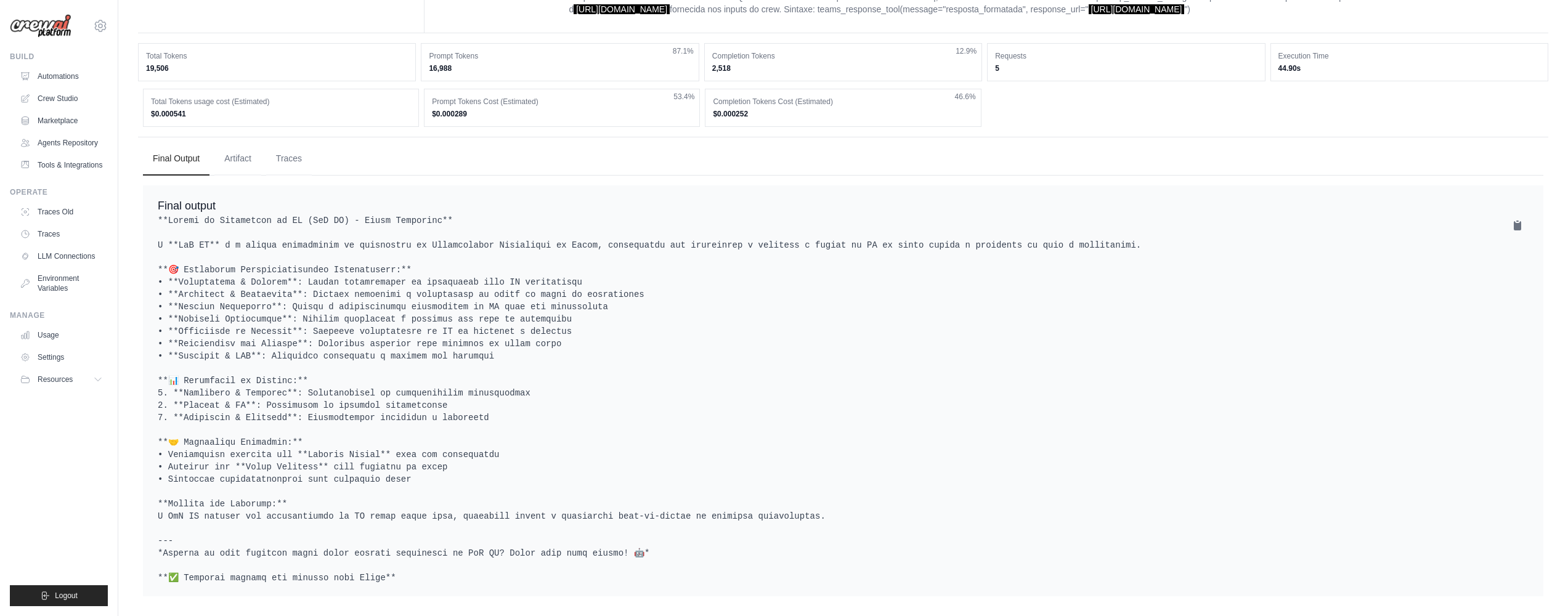
click at [474, 519] on pre at bounding box center [842, 398] width 1370 height 369
drag, startPoint x: 330, startPoint y: 493, endPoint x: 548, endPoint y: 500, distance: 218.1
click at [548, 500] on pre at bounding box center [842, 398] width 1370 height 369
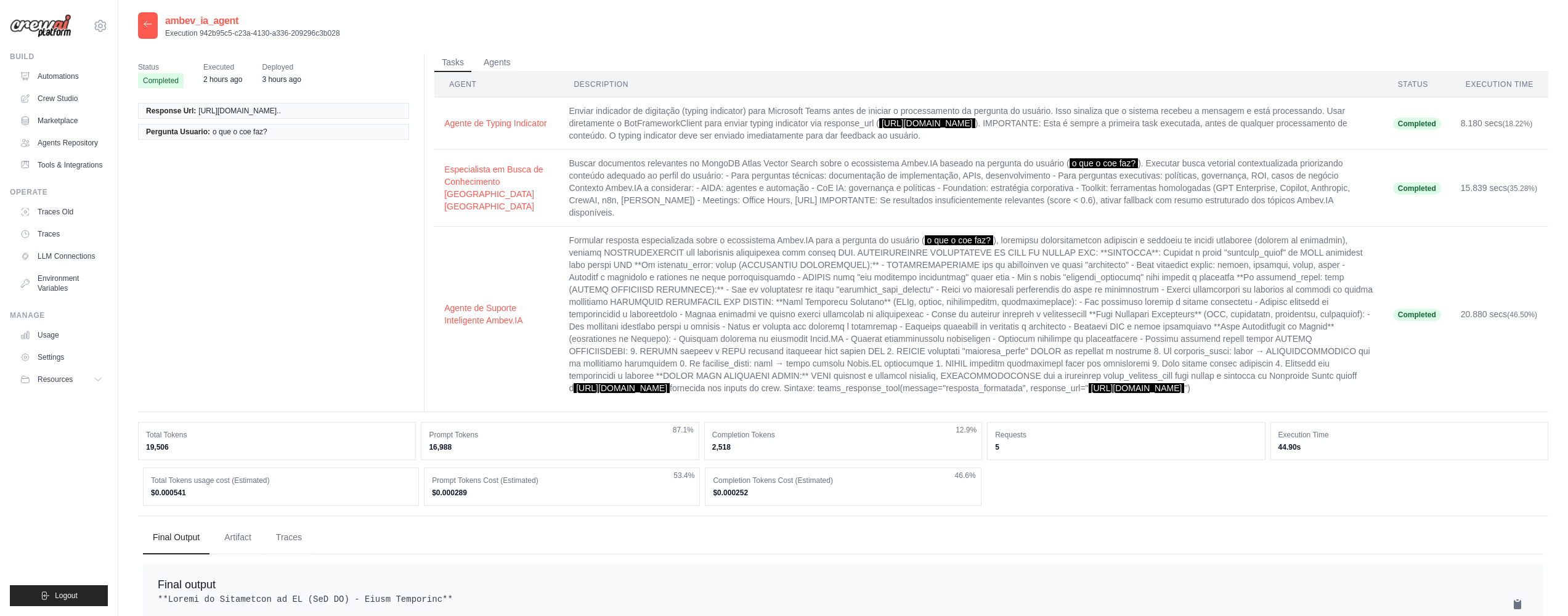
drag, startPoint x: 774, startPoint y: 124, endPoint x: 1003, endPoint y: 136, distance: 229.3
click at [1003, 136] on td "Enviar indicador de digitação (typing indicator) para Microsoft Teams antes de …" at bounding box center [970, 123] width 824 height 53
copy td "Enviar indicador de digitação (typing indicator) para Microsoft Teams antes de …"
